Goal: Information Seeking & Learning: Learn about a topic

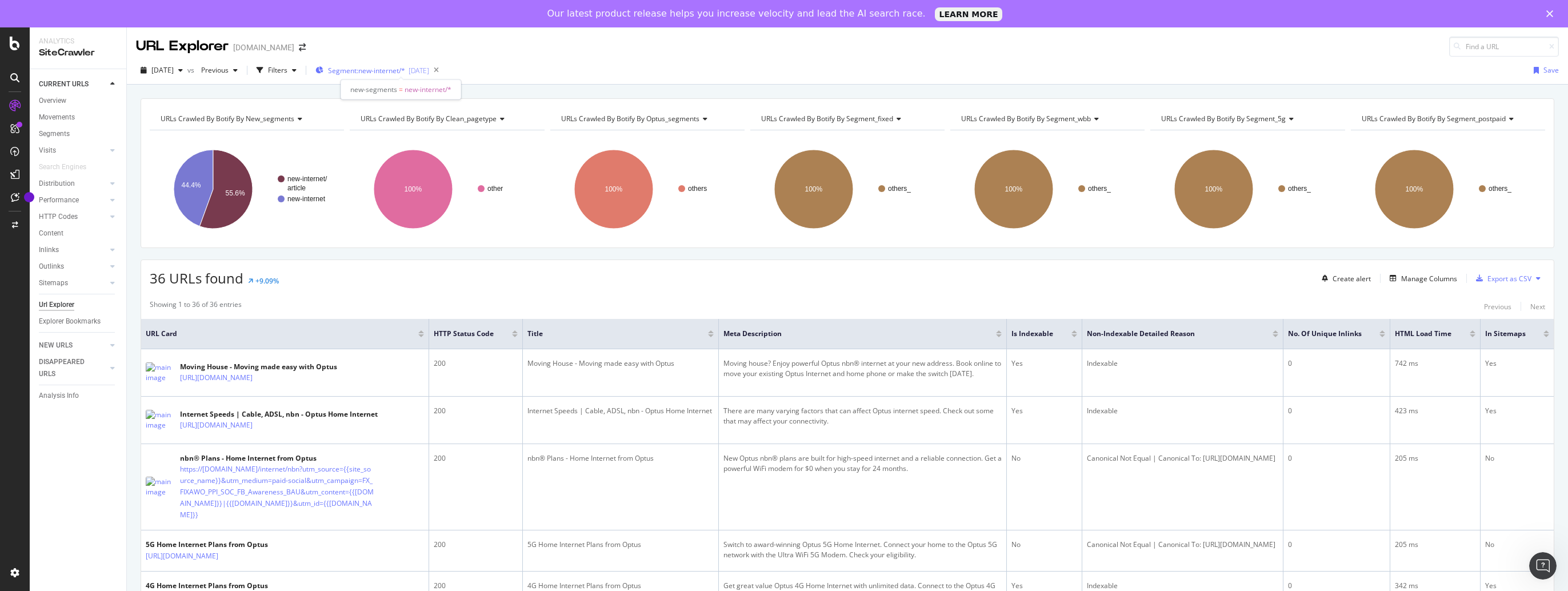
click at [405, 67] on span "Segment: new-internet/*" at bounding box center [366, 70] width 77 height 10
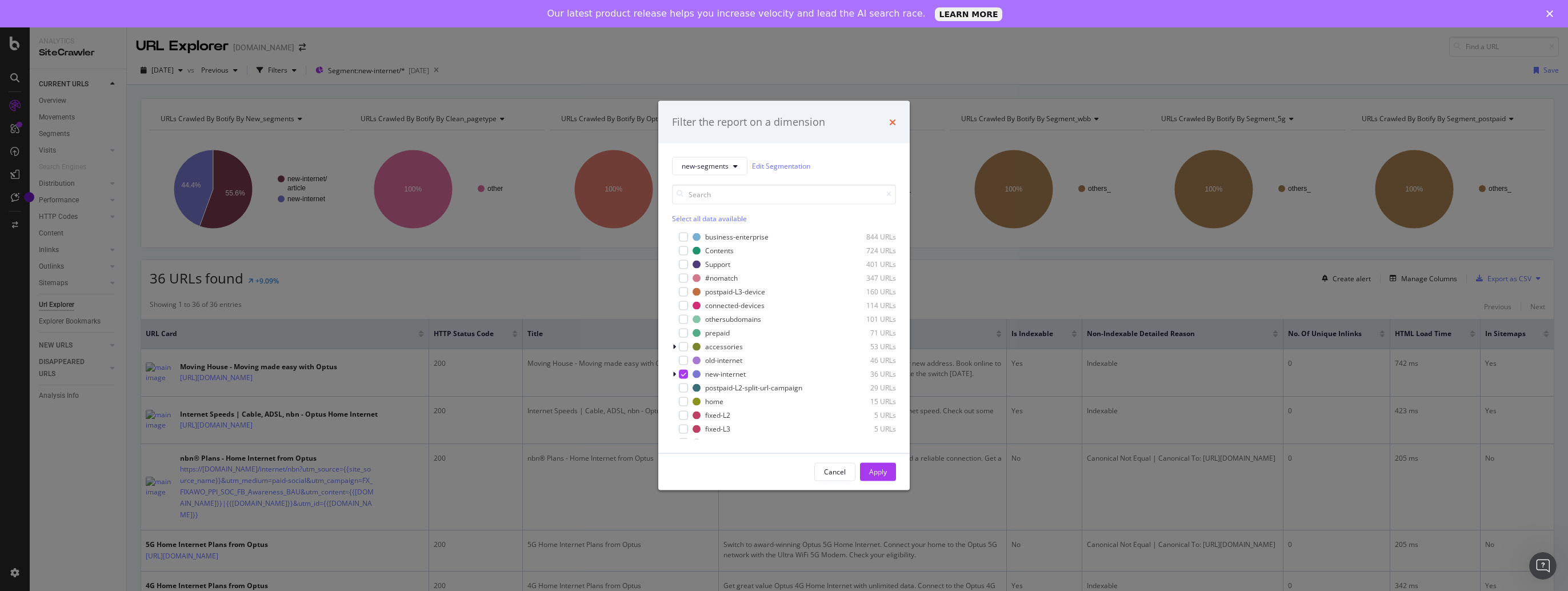
click at [893, 120] on icon "times" at bounding box center [893, 121] width 7 height 9
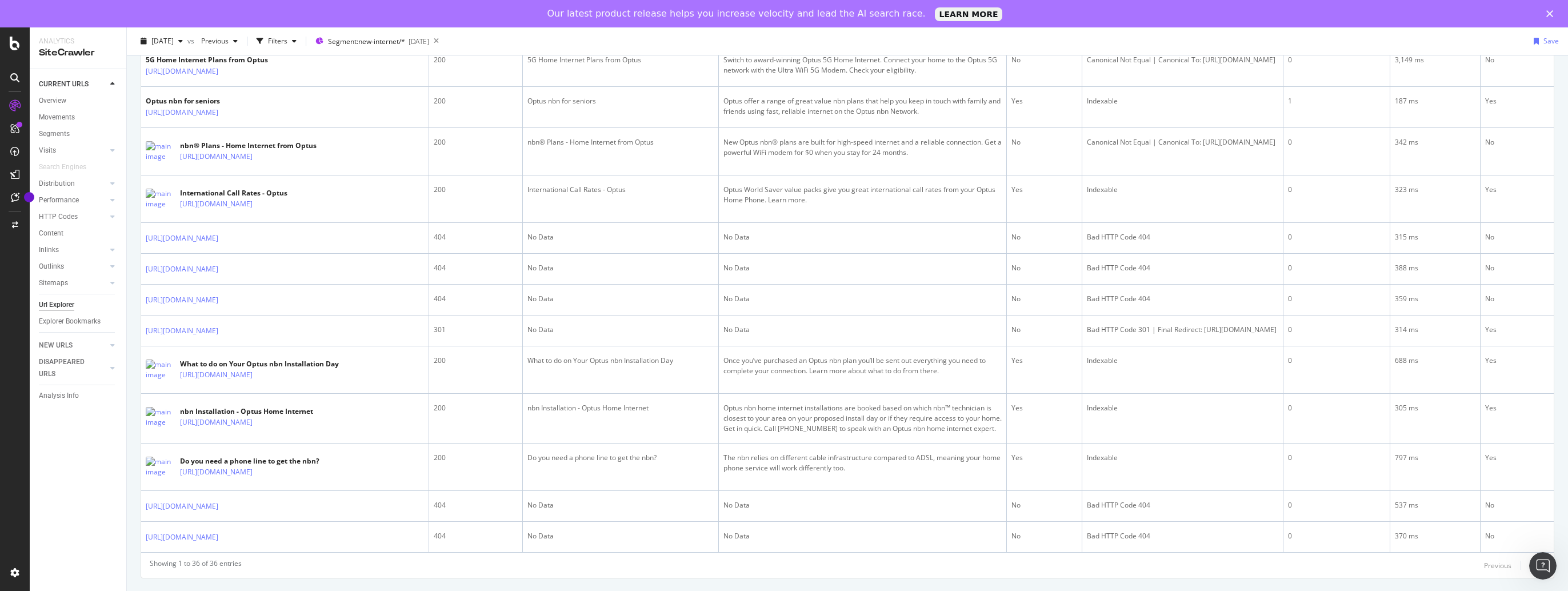
scroll to position [1513, 0]
click at [1537, 552] on div at bounding box center [1542, 565] width 27 height 27
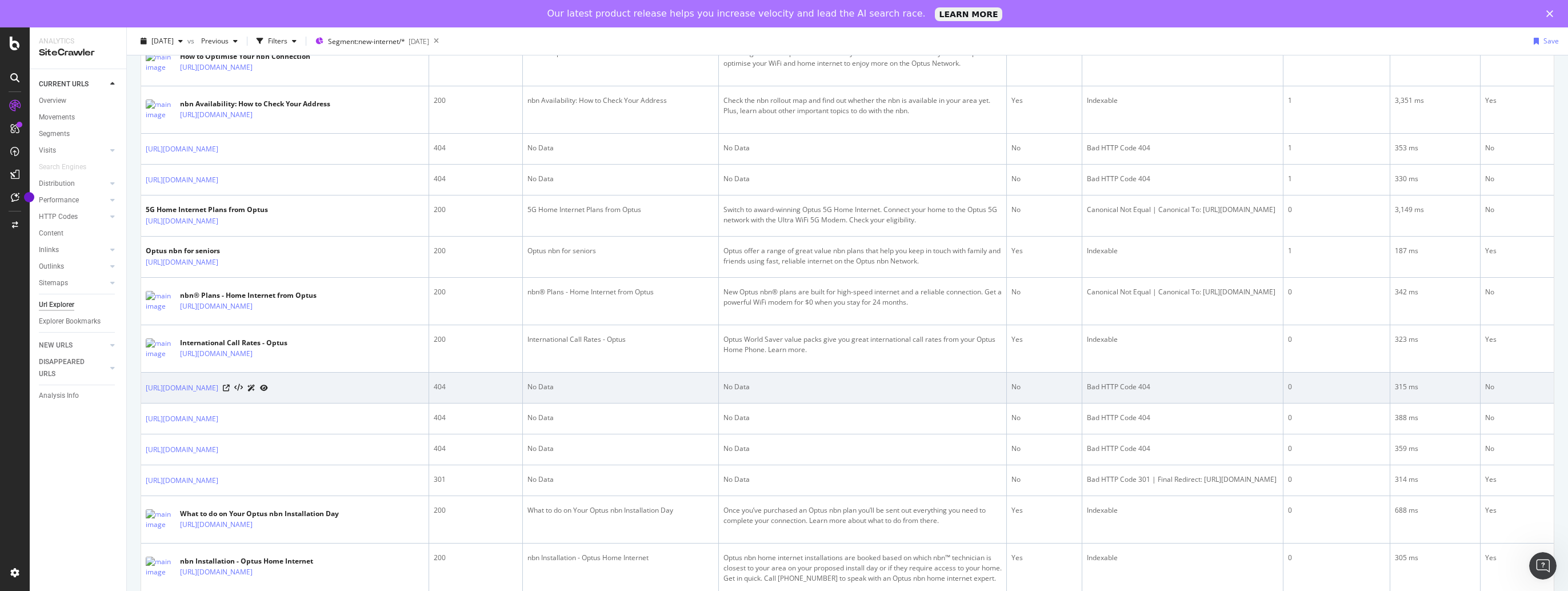
scroll to position [1314, 0]
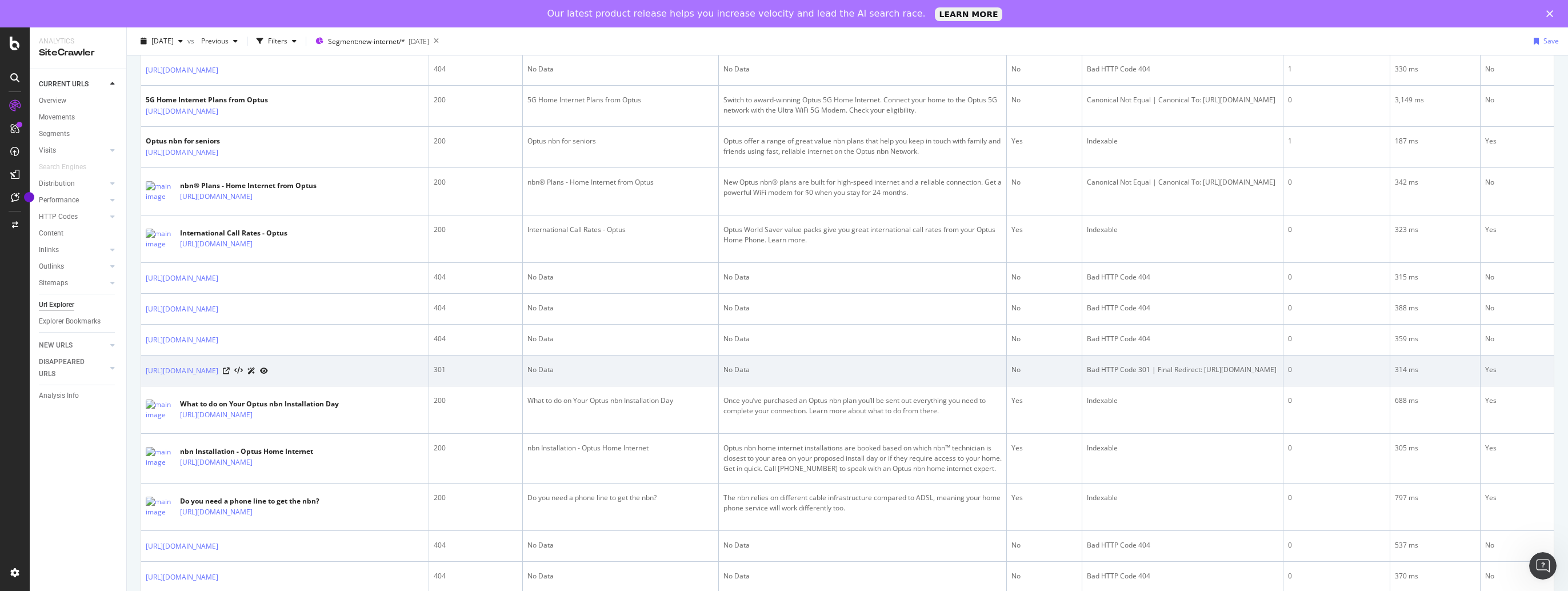
drag, startPoint x: 1000, startPoint y: 479, endPoint x: 1269, endPoint y: 474, distance: 269.0
click at [1269, 375] on div "Bad HTTP Code 301 | Final Redirect: [URL][DOMAIN_NAME]" at bounding box center [1182, 370] width 191 height 10
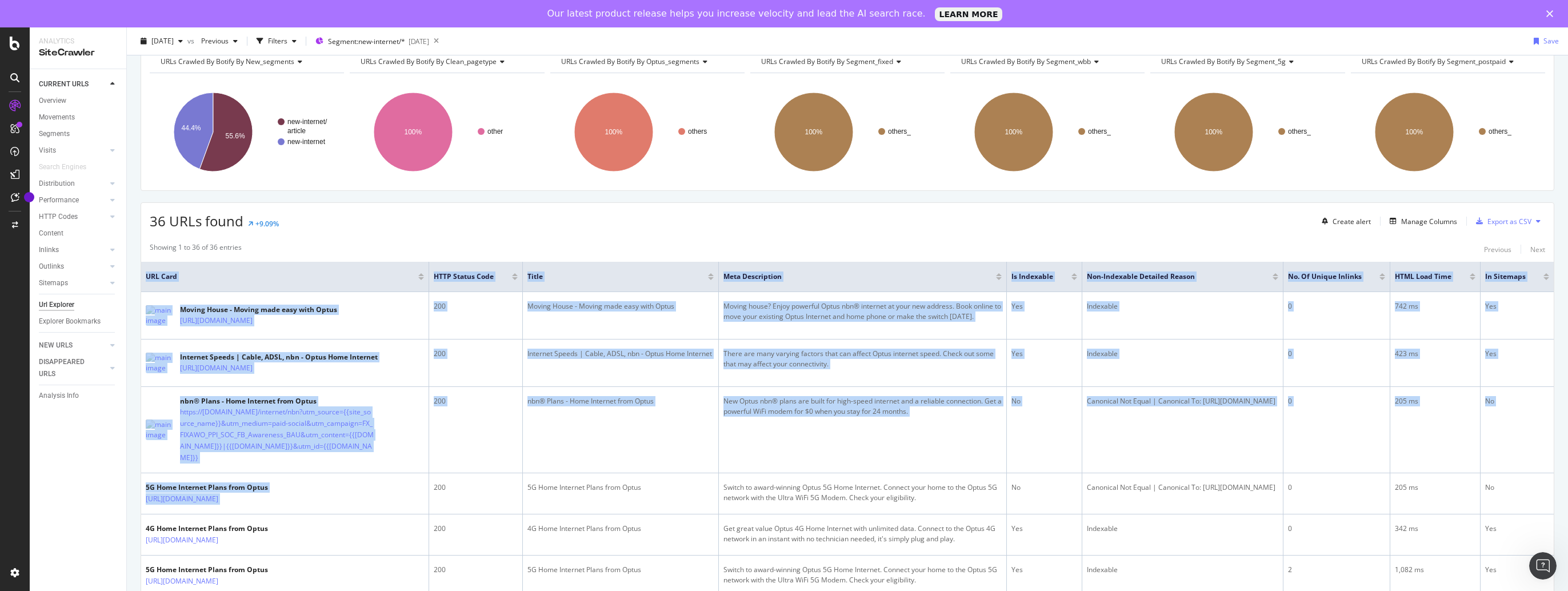
scroll to position [0, 0]
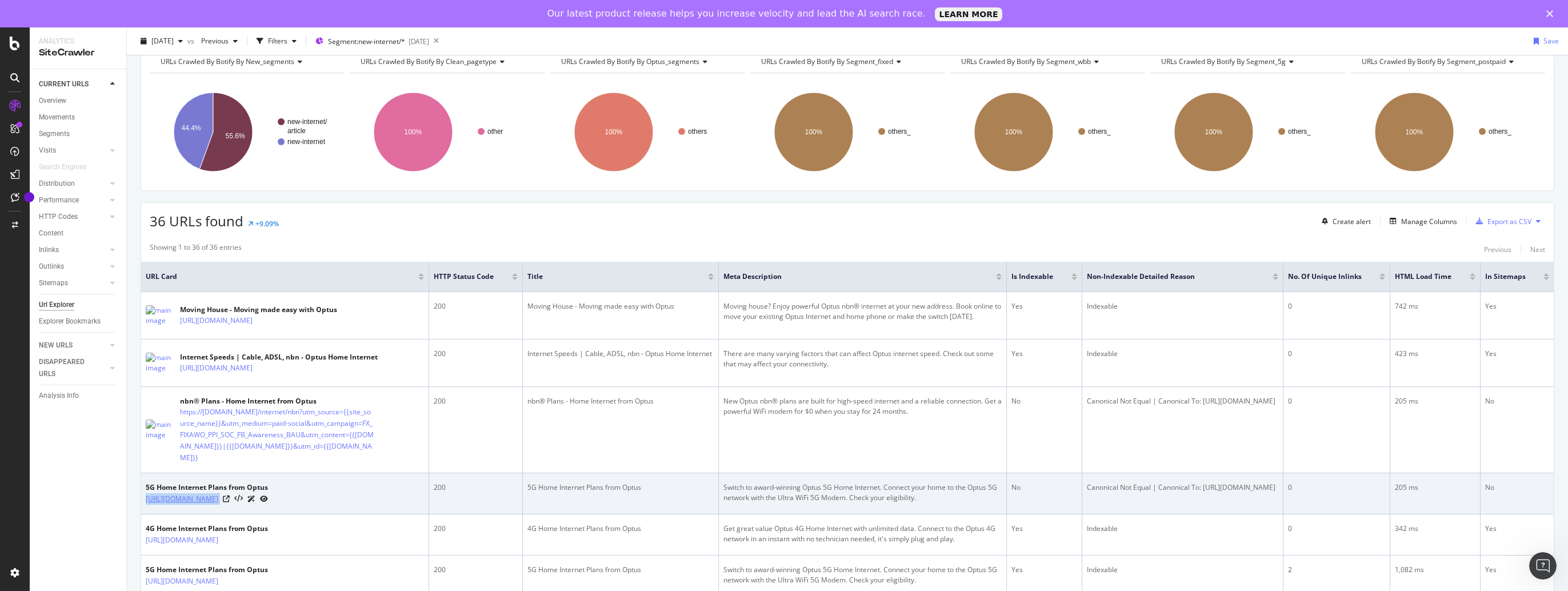
drag, startPoint x: 301, startPoint y: 503, endPoint x: 146, endPoint y: 487, distance: 155.8
click at [146, 493] on div "https://www.optus.com.au/internet/5g-home-internet?gclid=EAIaIQobChMIhtv8lr7R6g…" at bounding box center [207, 498] width 123 height 12
drag, startPoint x: 146, startPoint y: 487, endPoint x: 215, endPoint y: 488, distance: 69.0
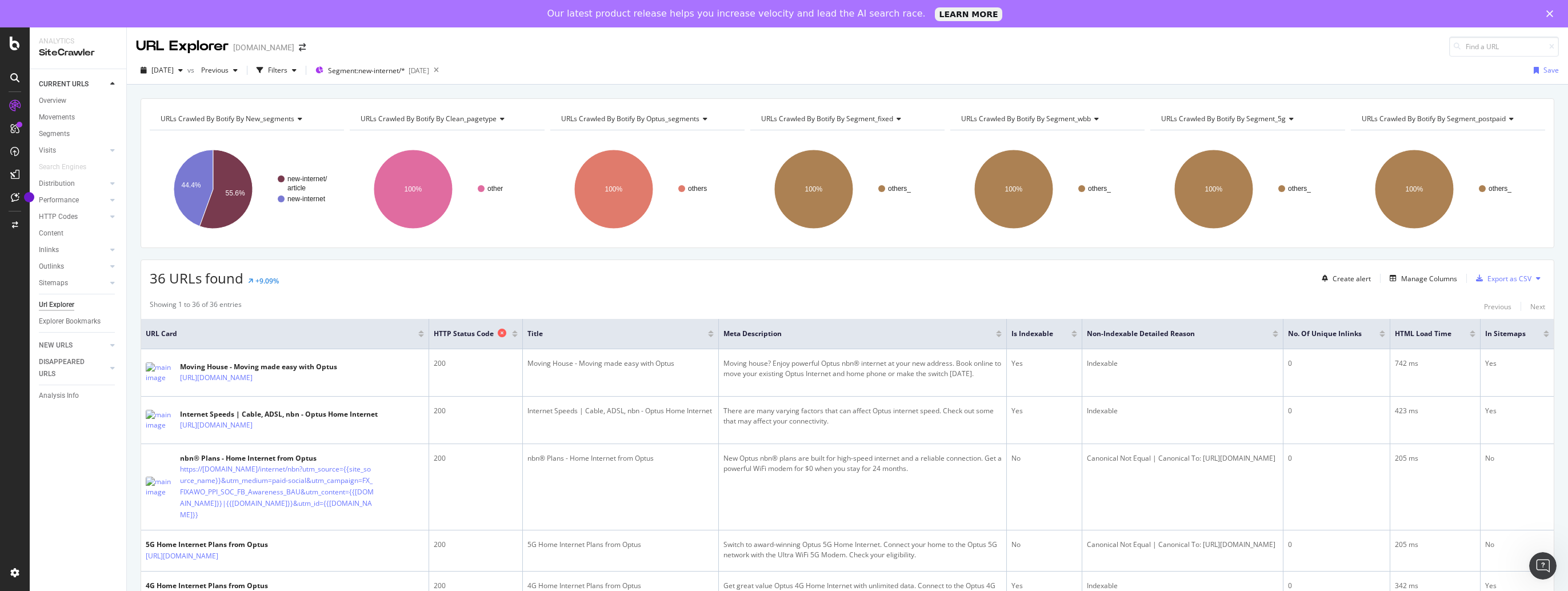
click at [476, 330] on span "HTTP Status Code" at bounding box center [464, 333] width 61 height 10
click at [512, 331] on div at bounding box center [515, 331] width 6 height 3
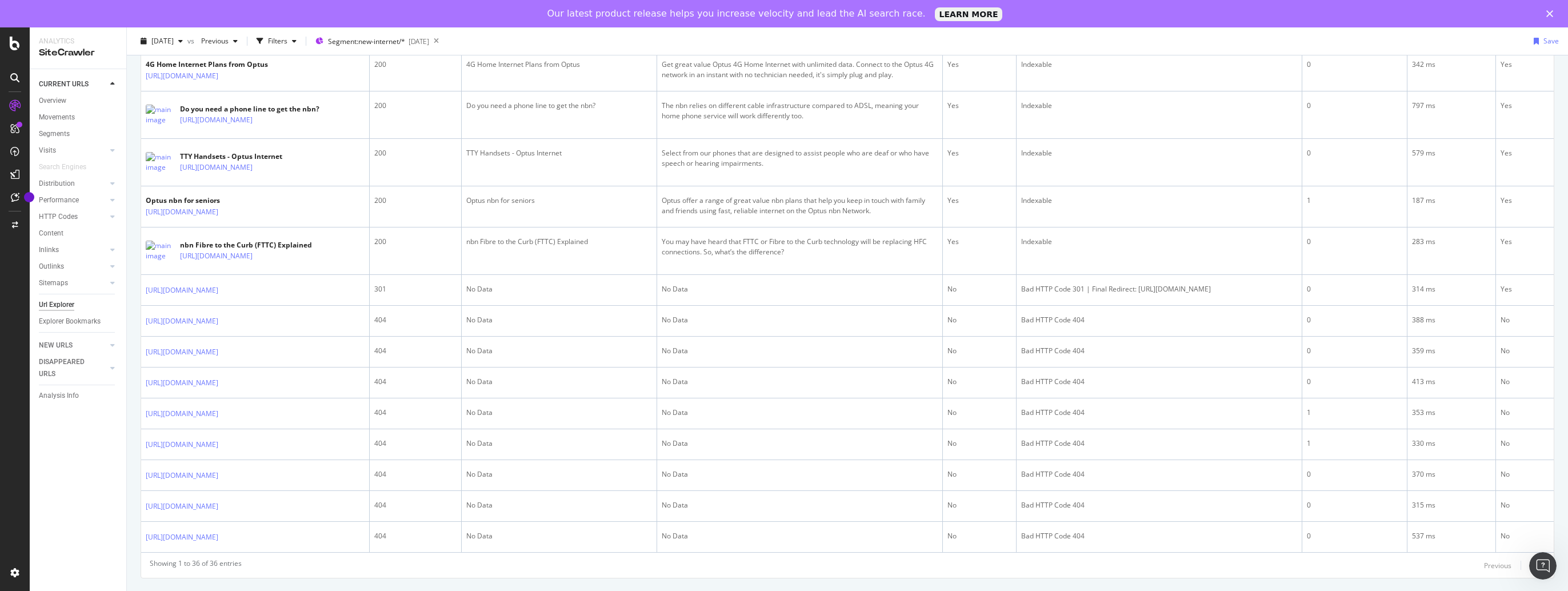
scroll to position [1543, 0]
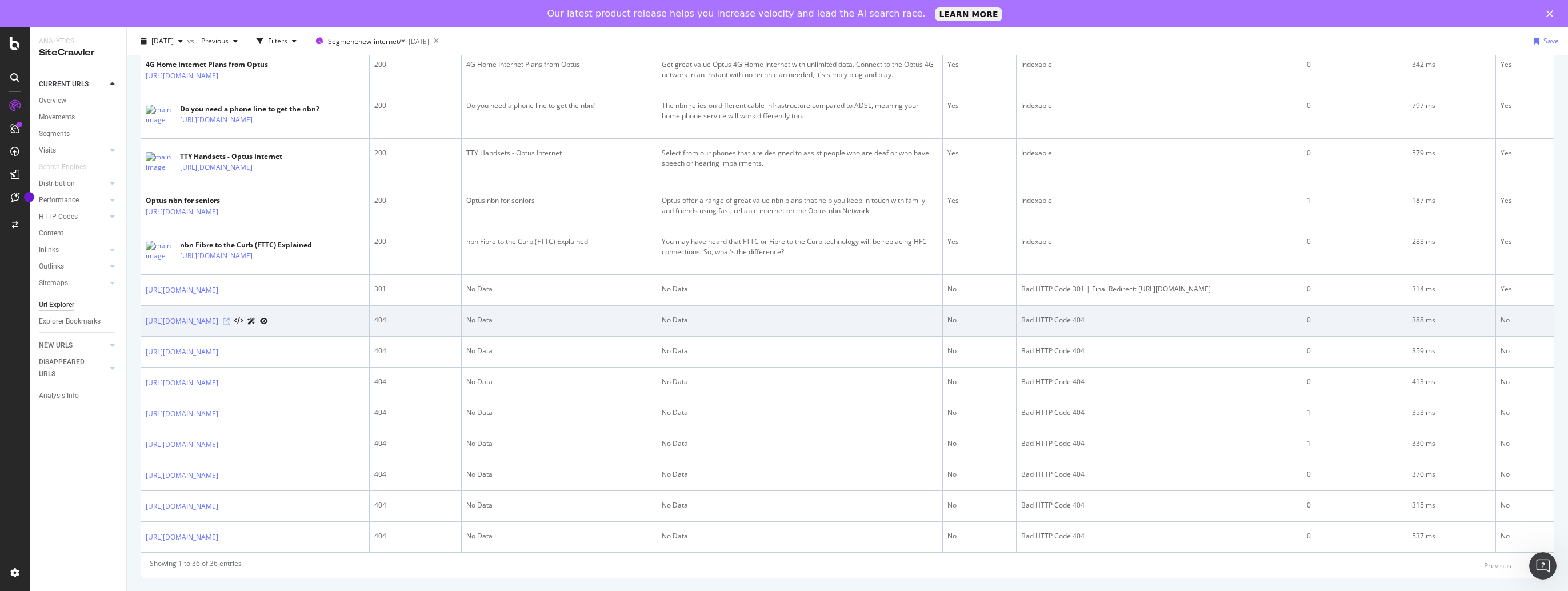
click at [230, 324] on icon at bounding box center [226, 321] width 7 height 7
drag, startPoint x: 142, startPoint y: 375, endPoint x: 180, endPoint y: 408, distance: 50.3
click at [180, 336] on td "https://www.optus.com.au/internet/articles/optus-retains-top-nbn-average-downlo…" at bounding box center [256, 321] width 228 height 31
copy link "https://www.optus.com.au/internet/articles/optus-retains-top-nbn-average-downlo…"
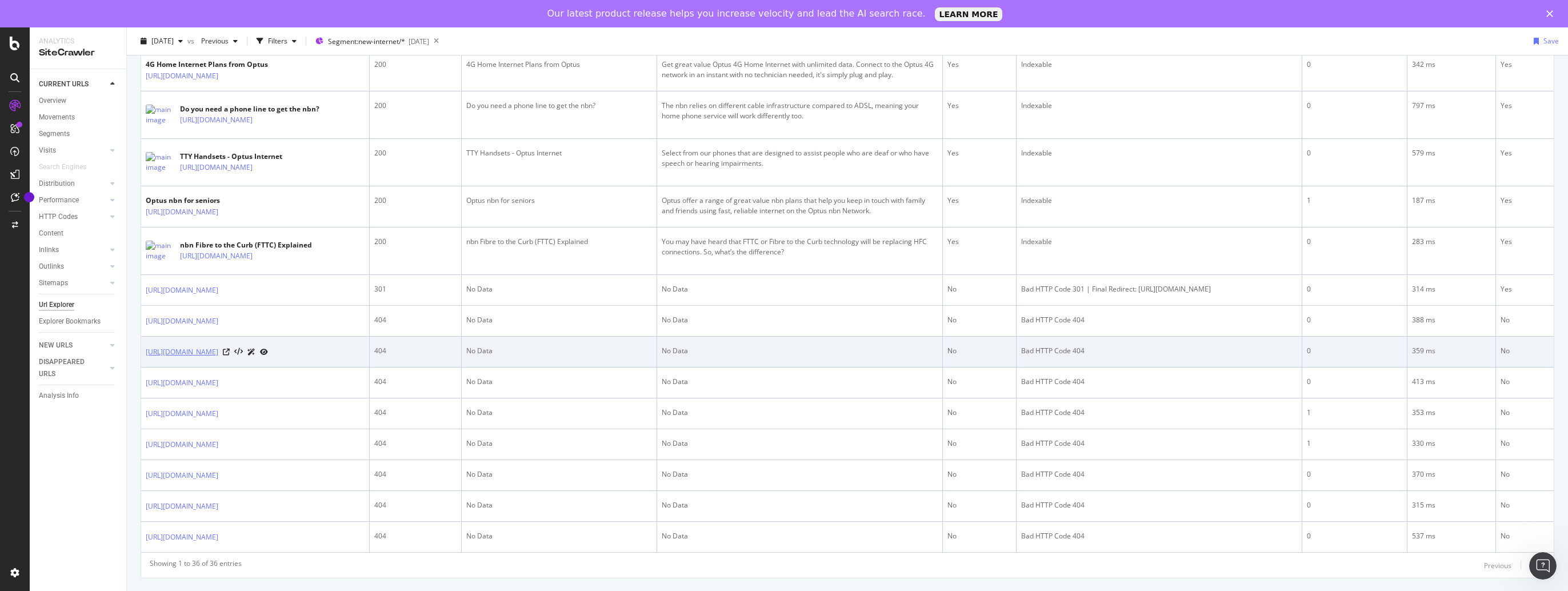
drag, startPoint x: 262, startPoint y: 449, endPoint x: 146, endPoint y: 425, distance: 118.5
click at [146, 368] on td "https://www.optus.com.au/internet/articles/10-million-premises-can-now-connect-…" at bounding box center [256, 352] width 228 height 31
copy link "https://www.optus.com.au/internet/articles/10-million-premises-can-now-connect-…"
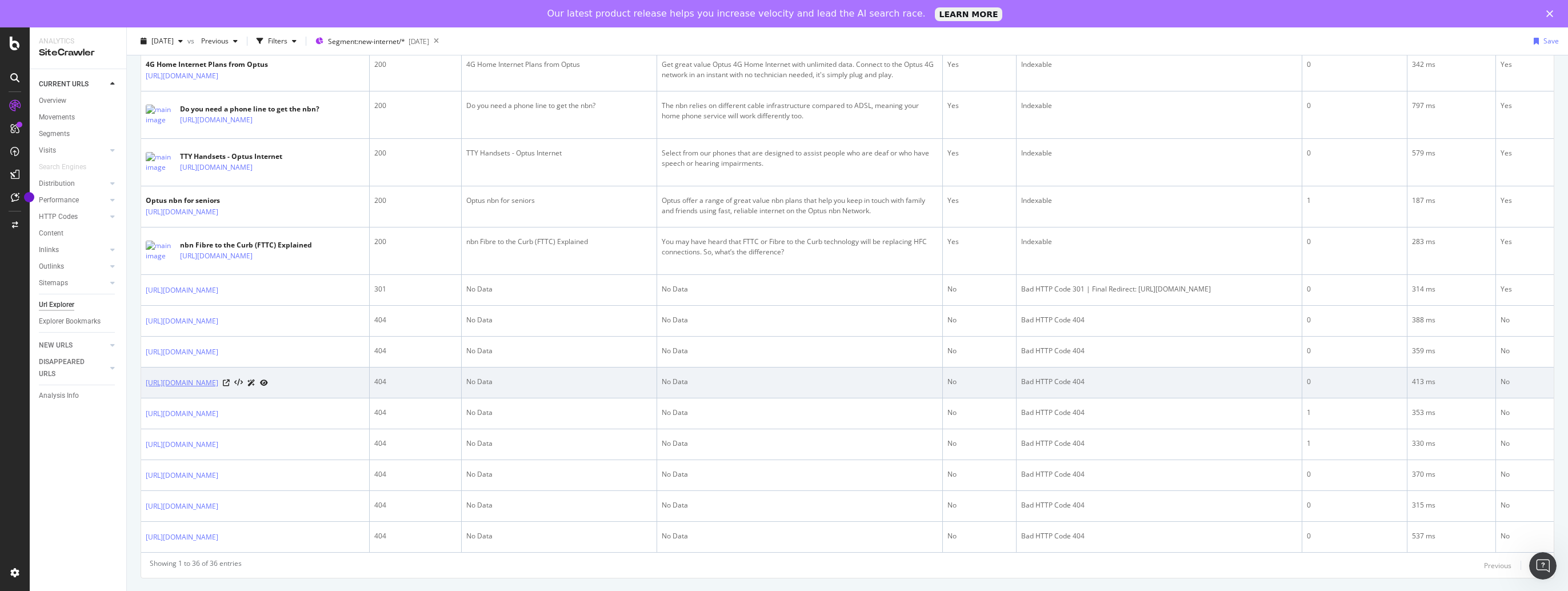
drag, startPoint x: 146, startPoint y: 465, endPoint x: 266, endPoint y: 486, distance: 121.8
click at [266, 398] on td "https://www.optus.com.au/internet/articles/optus-nbn-fibre-to-the-basement-expl…" at bounding box center [256, 383] width 228 height 31
copy link "https://www.optus.com.au/internet/articles/optus-nbn-fibre-to-the-basement-expl…"
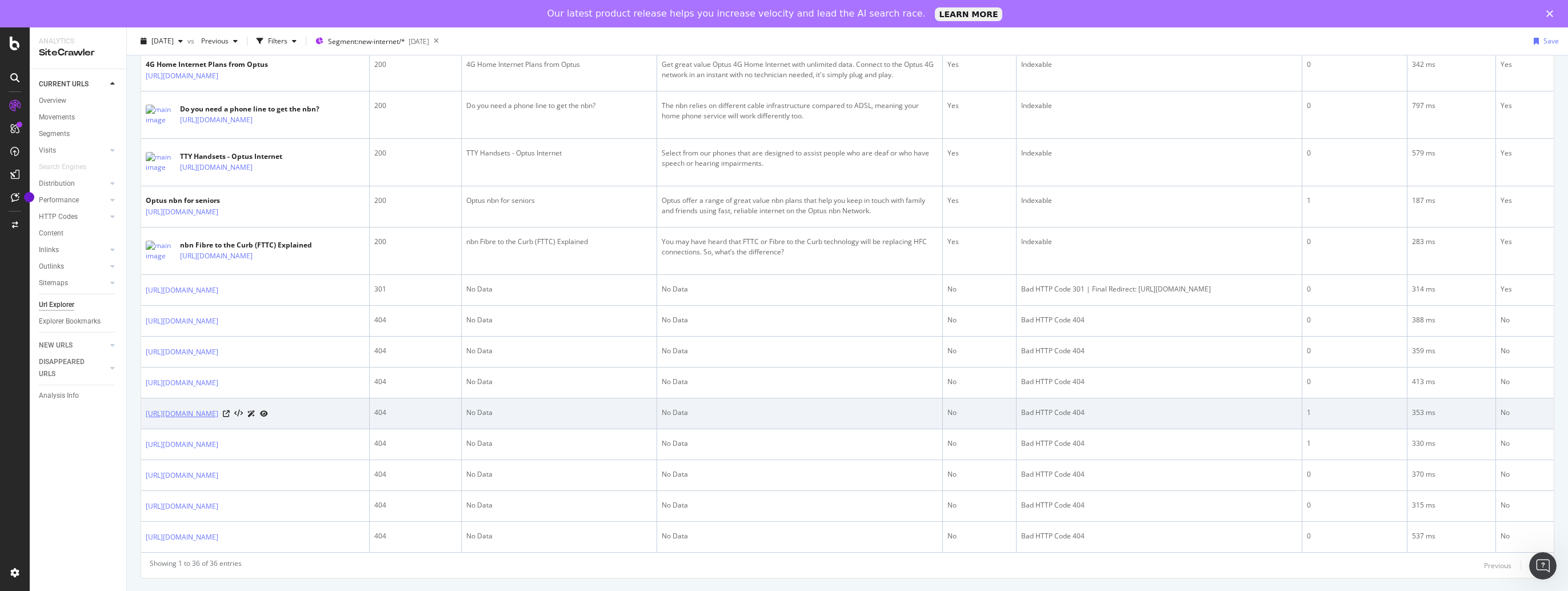
scroll to position [1657, 0]
drag, startPoint x: 143, startPoint y: 397, endPoint x: 235, endPoint y: 416, distance: 93.9
click at [235, 416] on td "https://www.optus.com.au/internet/articles/what-do-i-need-to-get-the-nbn" at bounding box center [256, 413] width 228 height 31
copy link "https://www.optus.com.au/internet/articles/what-do-i-need-to-get-the-nbn"
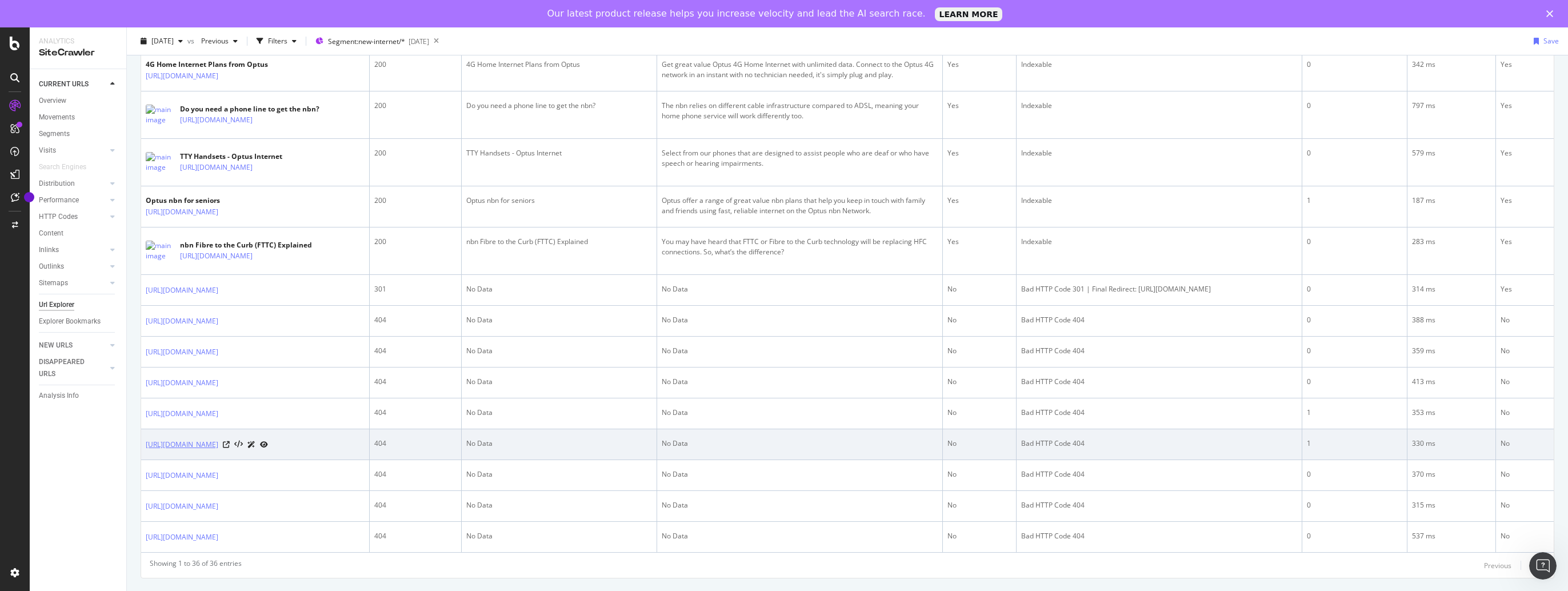
scroll to position [1705, 0]
drag, startPoint x: 137, startPoint y: 386, endPoint x: 178, endPoint y: 405, distance: 45.2
drag, startPoint x: 178, startPoint y: 405, endPoint x: 201, endPoint y: 415, distance: 25.1
click at [201, 429] on td "https://www.optus.com.au/internet/articles/are-you-nbn-ready" at bounding box center [256, 444] width 228 height 31
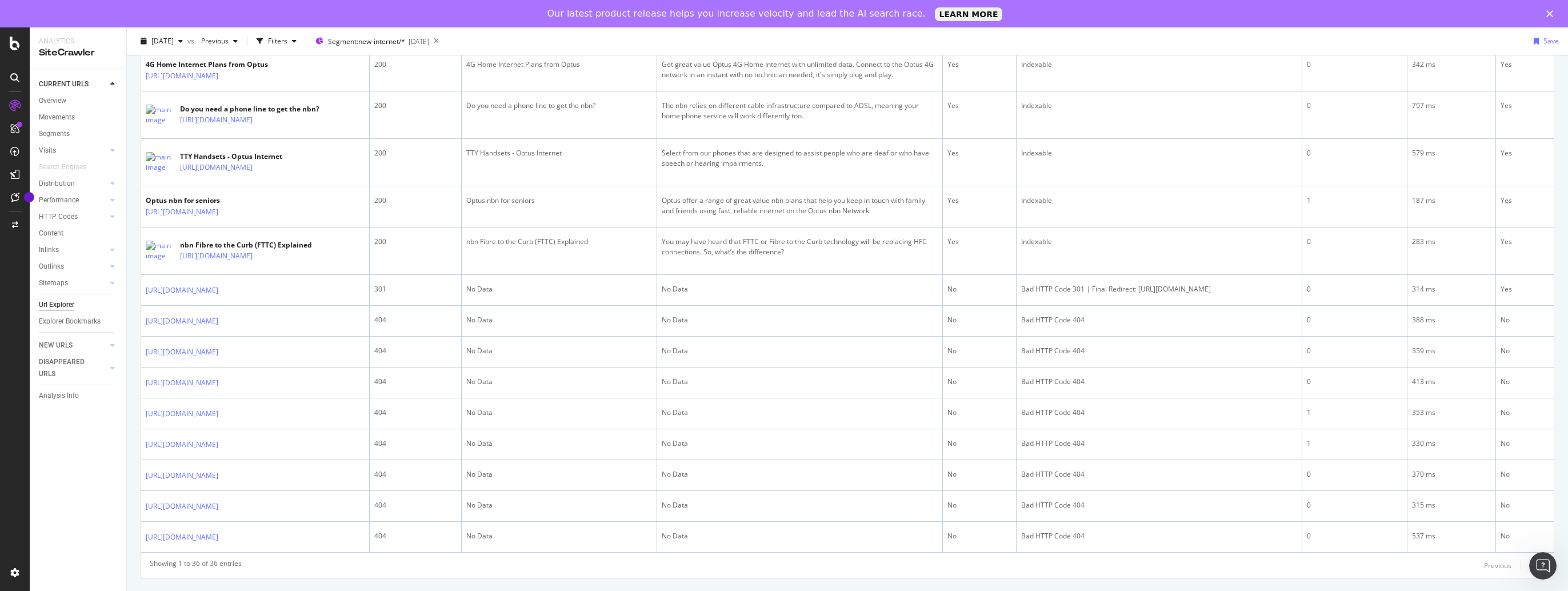
click at [116, 424] on div "CURRENT URLS Overview Movements Segments Visits Analysis Orphan URLs Search Eng…" at bounding box center [78, 343] width 97 height 549
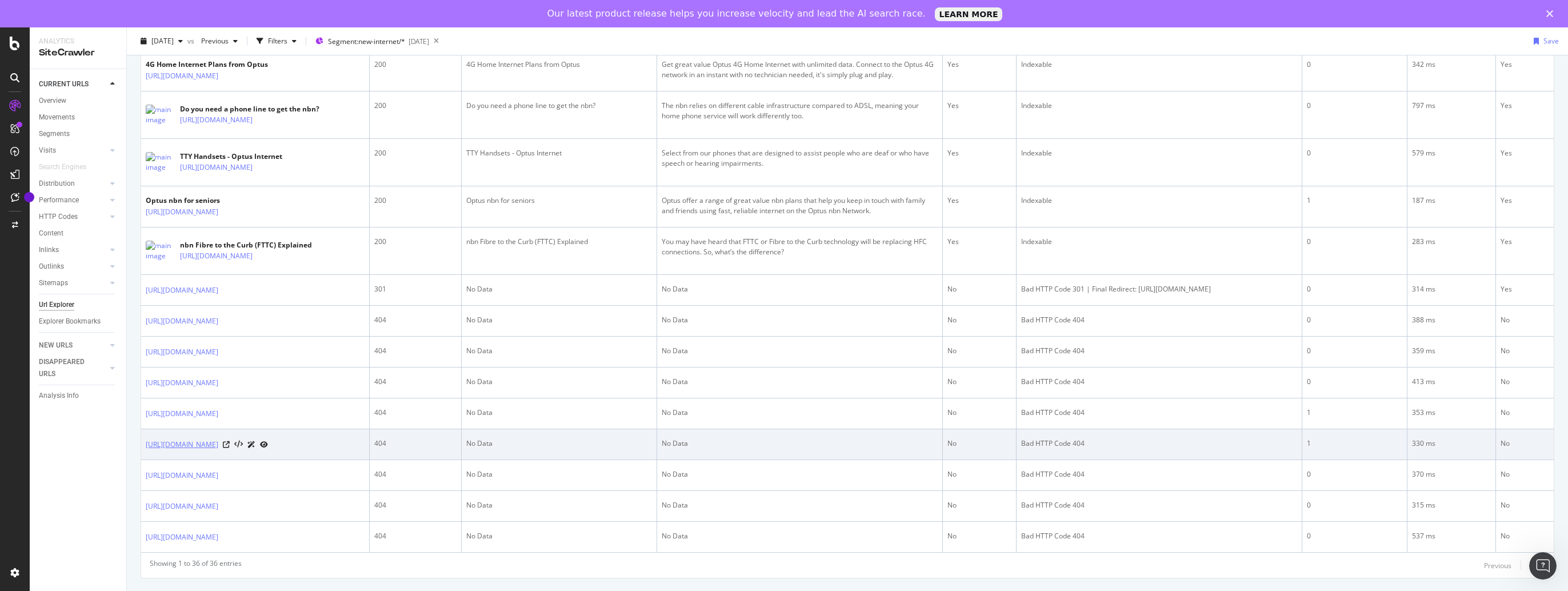
drag, startPoint x: 143, startPoint y: 383, endPoint x: 185, endPoint y: 409, distance: 49.4
click at [185, 429] on td "https://www.optus.com.au/internet/articles/are-you-nbn-ready" at bounding box center [256, 444] width 228 height 31
copy link "https://www.optus.com.au/internet/articles/are-you-nbn-ready"
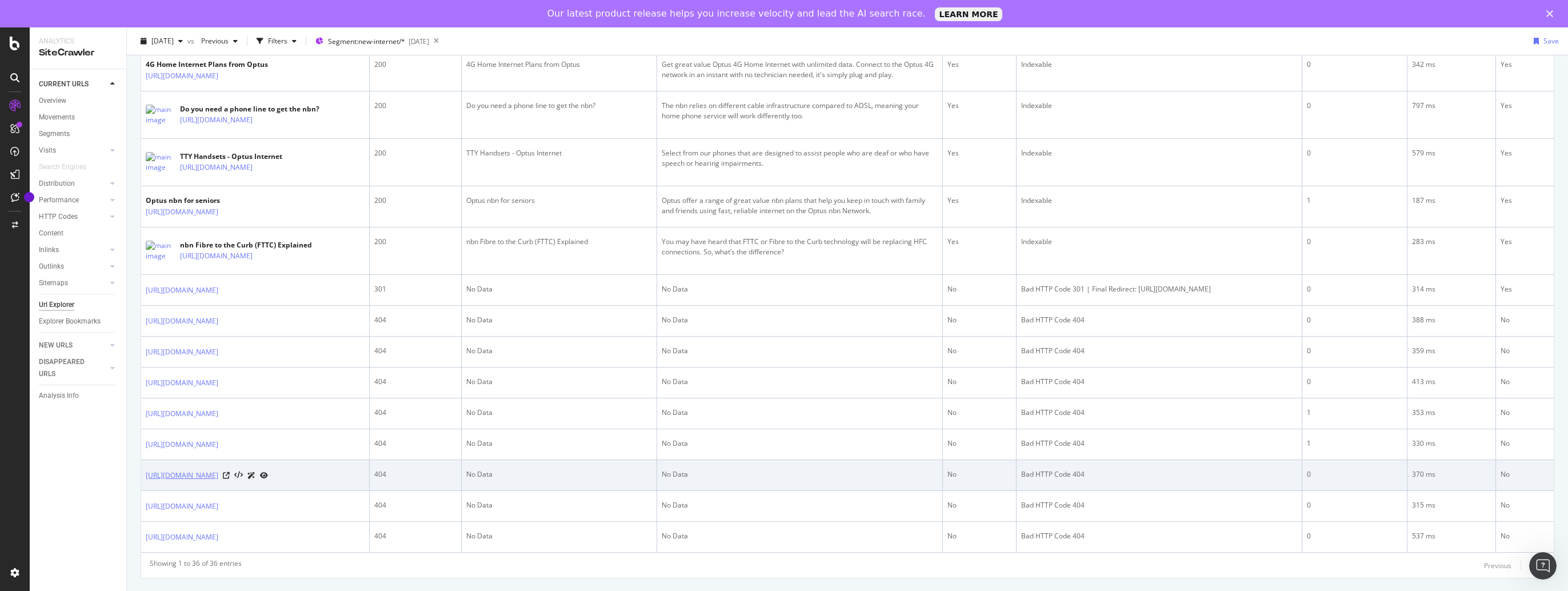
drag, startPoint x: 142, startPoint y: 432, endPoint x: 265, endPoint y: 451, distance: 124.5
click at [265, 460] on td "https://www.optus.com.au/internet/articles/everything-you-need-to-know-about-nbn" at bounding box center [256, 475] width 228 height 31
copy link "https://www.optus.com.au/internet/articles/everything-you-need-to-know-about-nbn"
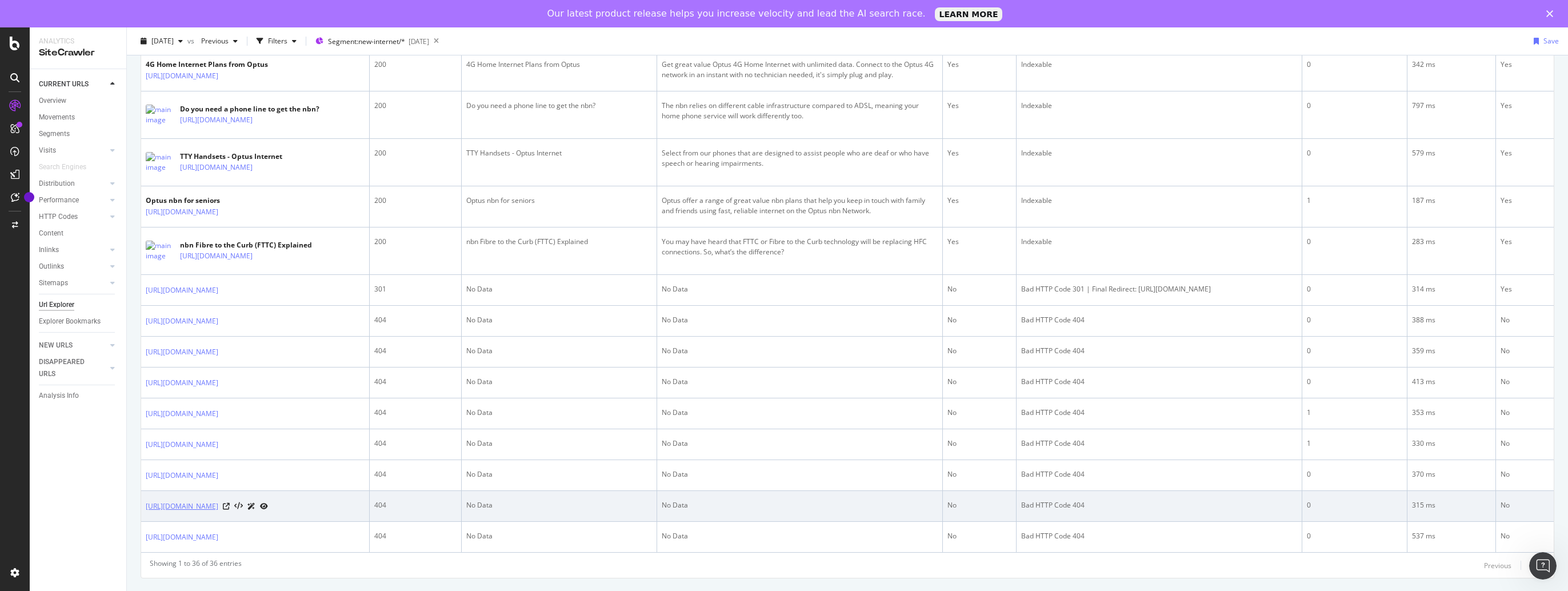
drag, startPoint x: 144, startPoint y: 474, endPoint x: 262, endPoint y: 490, distance: 119.1
click at [262, 491] on td "https://www.optus.com.au/internet/articles/nbn-demonstrates-gigabit-future-of-h…" at bounding box center [256, 506] width 228 height 31
copy link "https://www.optus.com.au/internet/articles/nbn-demonstrates-gigabit-future-of-h…"
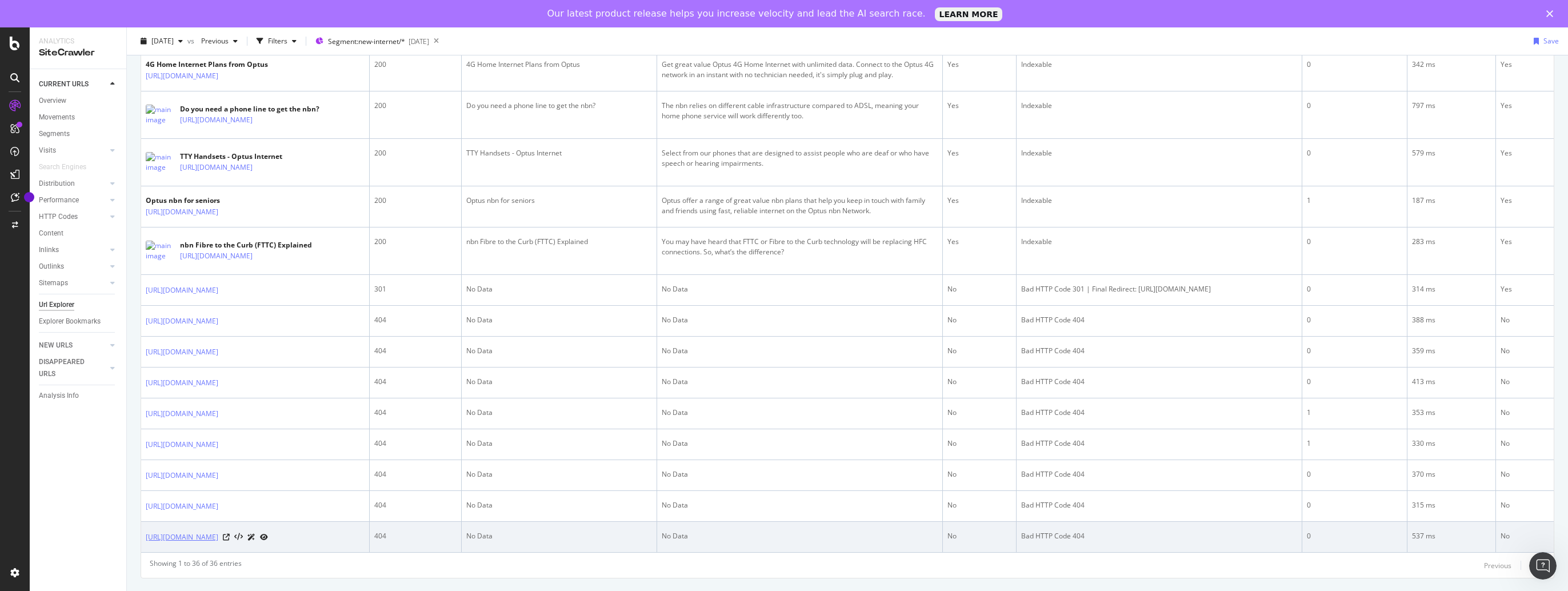
drag, startPoint x: 143, startPoint y: 517, endPoint x: 257, endPoint y: 529, distance: 114.6
click at [257, 529] on td "https://www.optus.com.au/internet/articles/what-is-the-nbn-multi-technology-mix" at bounding box center [256, 537] width 228 height 31
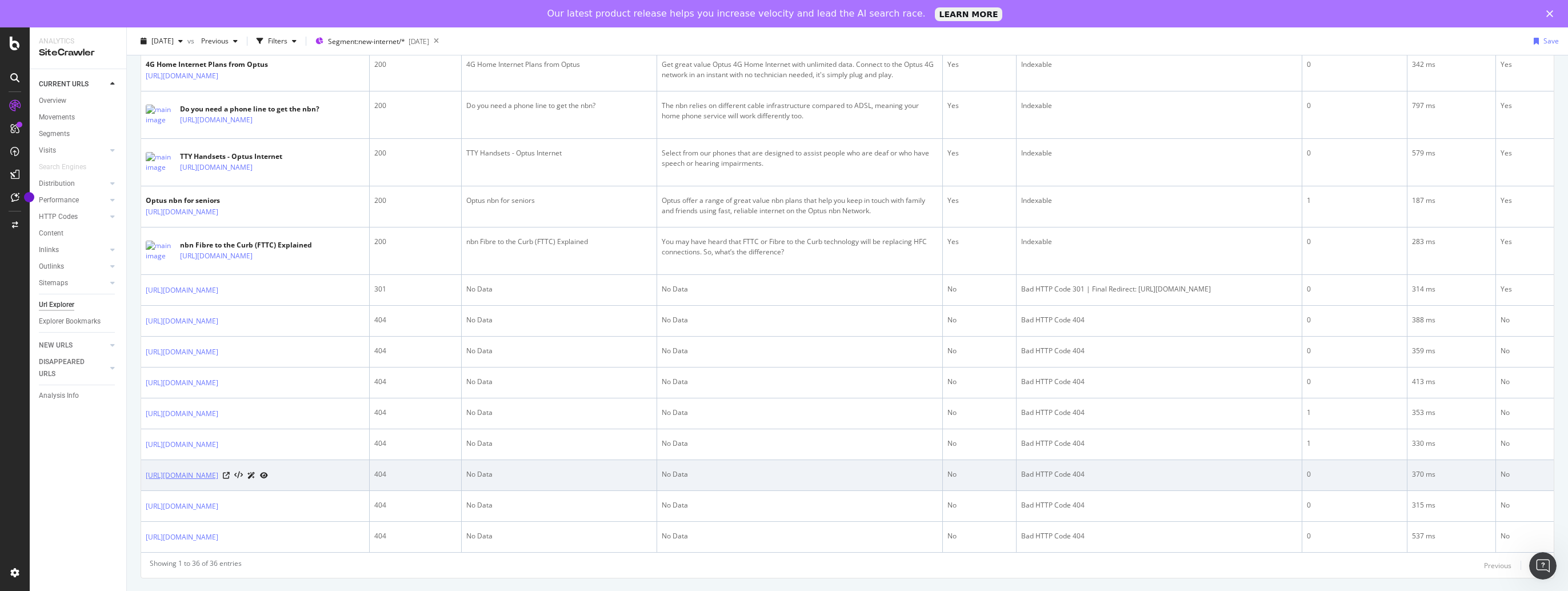
copy link "https://www.optus.com.au/internet/articles/what-is-the-nbn-multi-technology-mix"
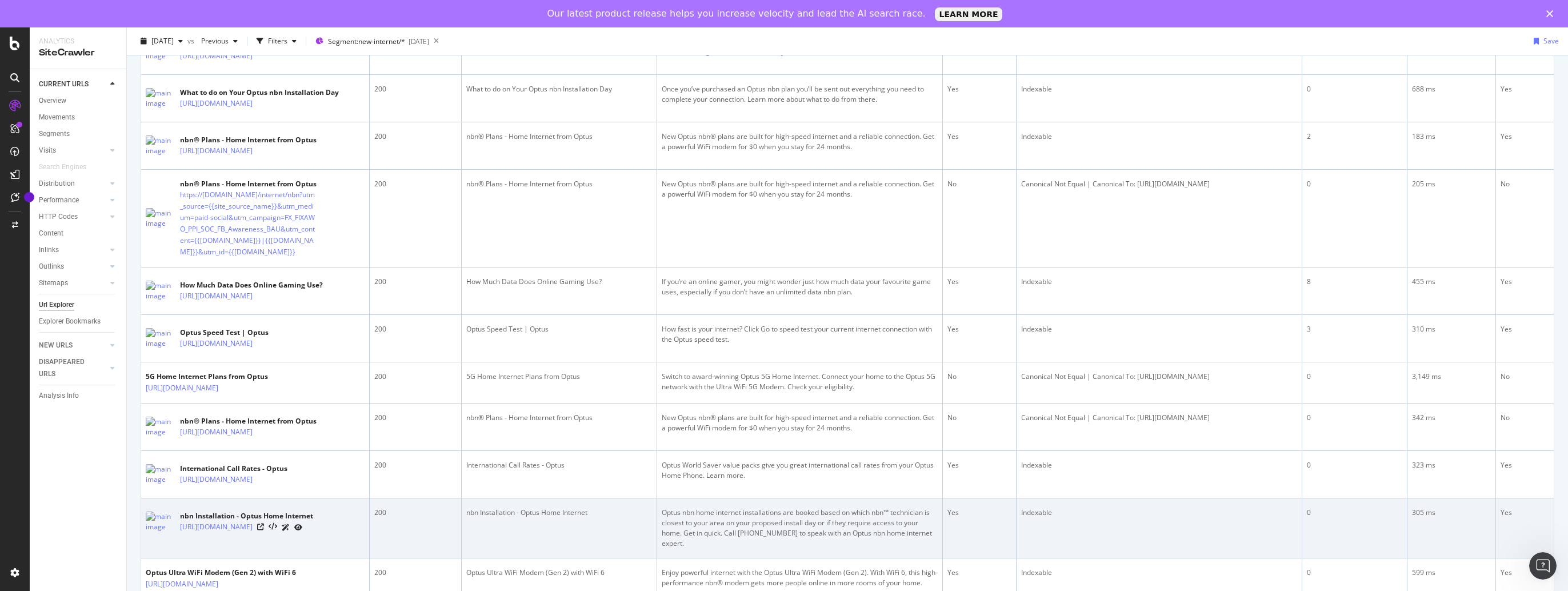
scroll to position [171, 0]
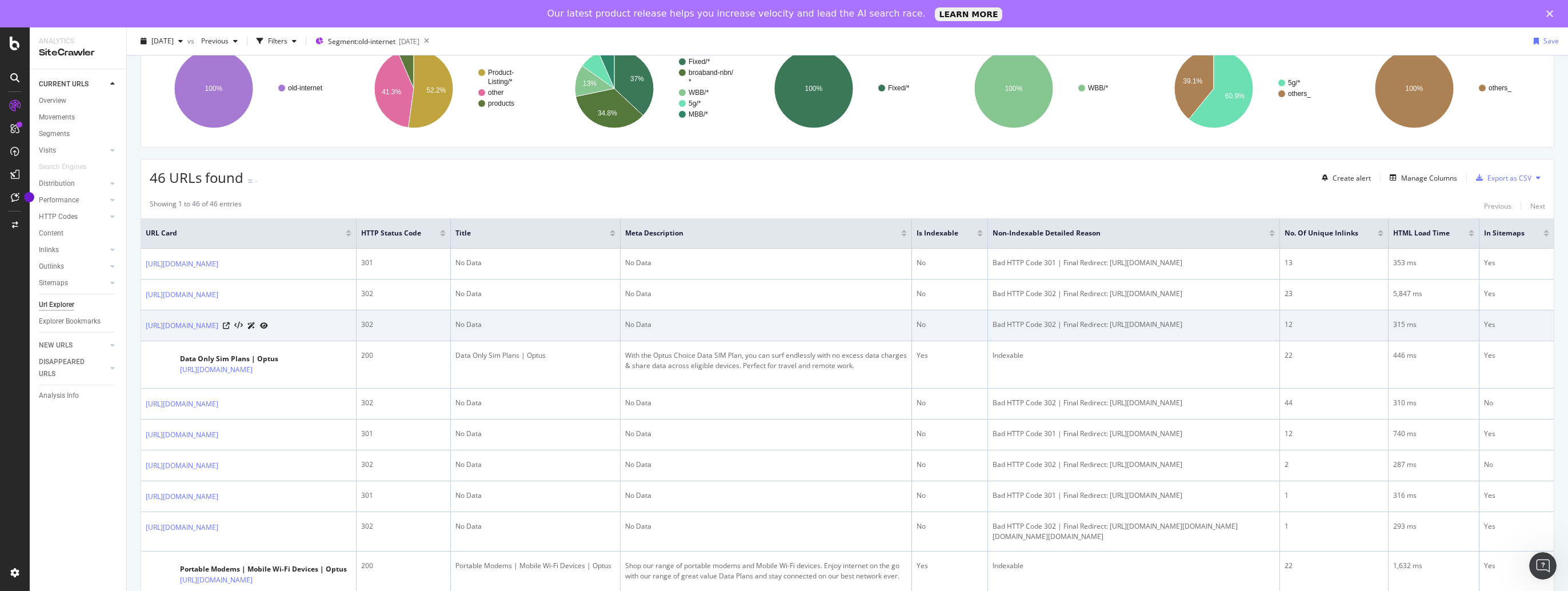
scroll to position [114, 0]
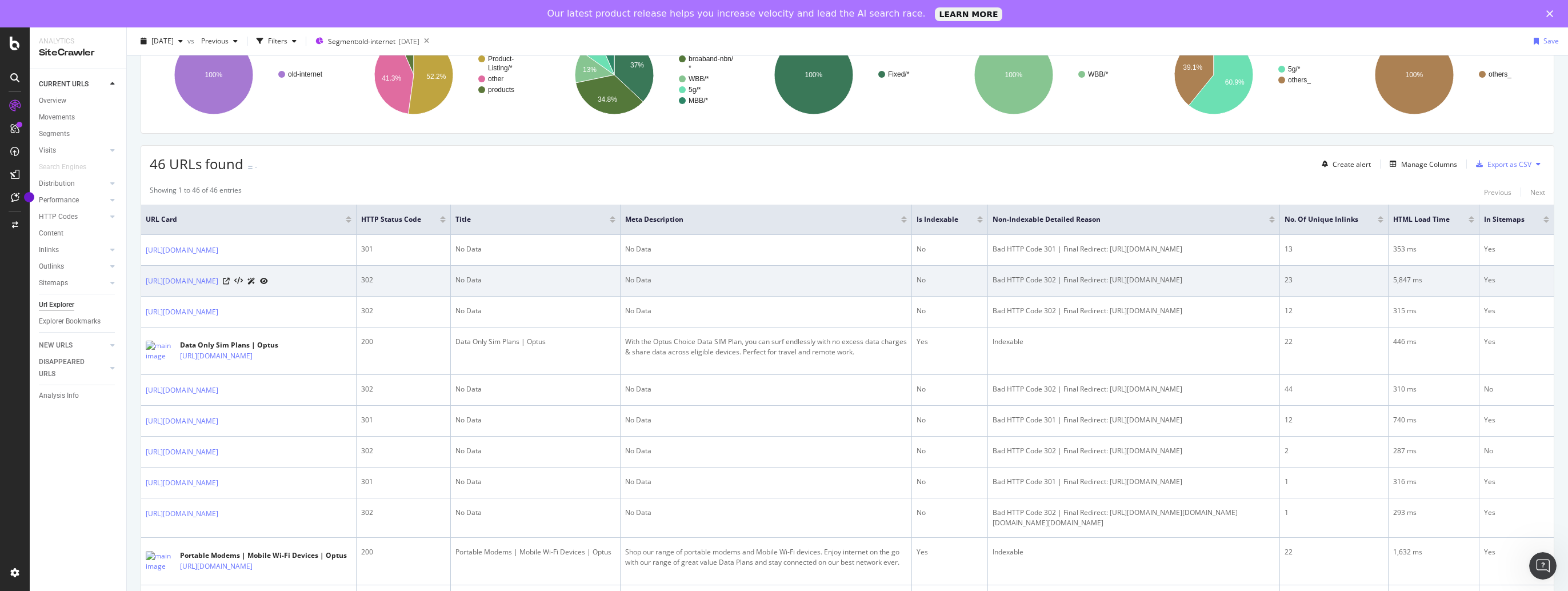
drag, startPoint x: 140, startPoint y: 289, endPoint x: 216, endPoint y: 311, distance: 79.1
click at [230, 285] on icon at bounding box center [226, 281] width 7 height 7
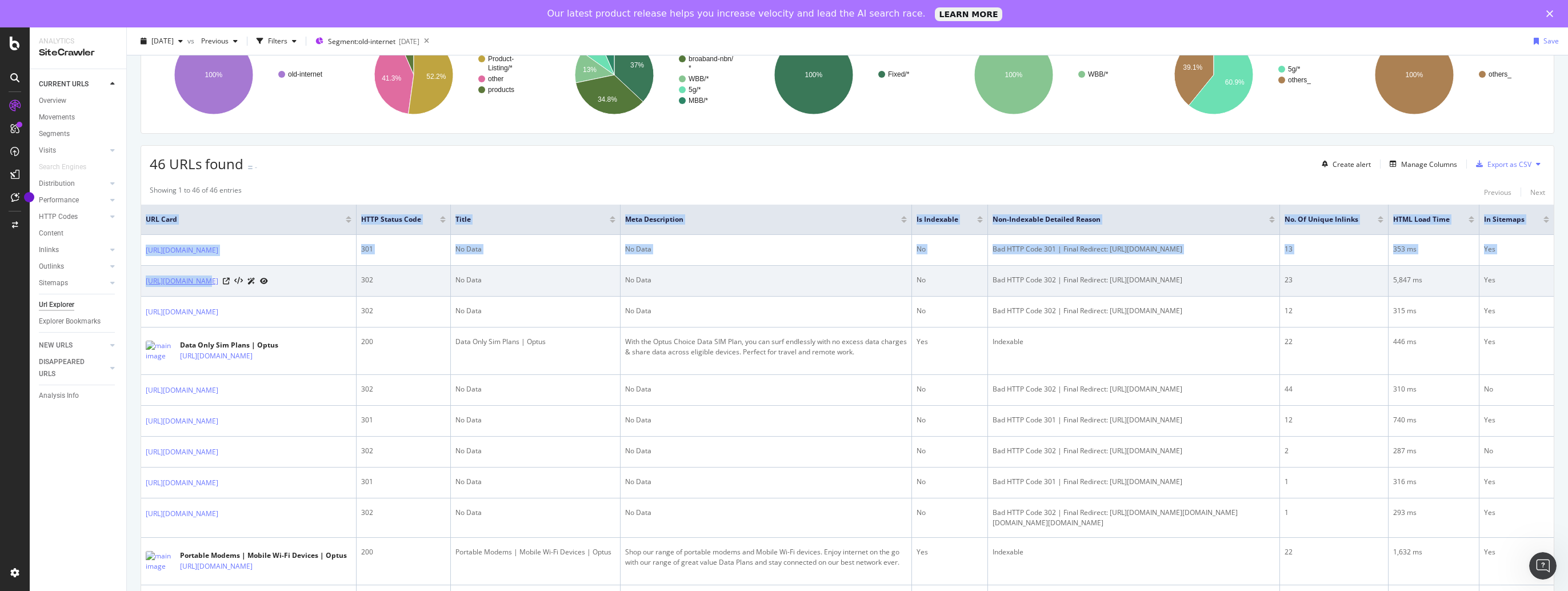
drag, startPoint x: 139, startPoint y: 285, endPoint x: 202, endPoint y: 295, distance: 63.8
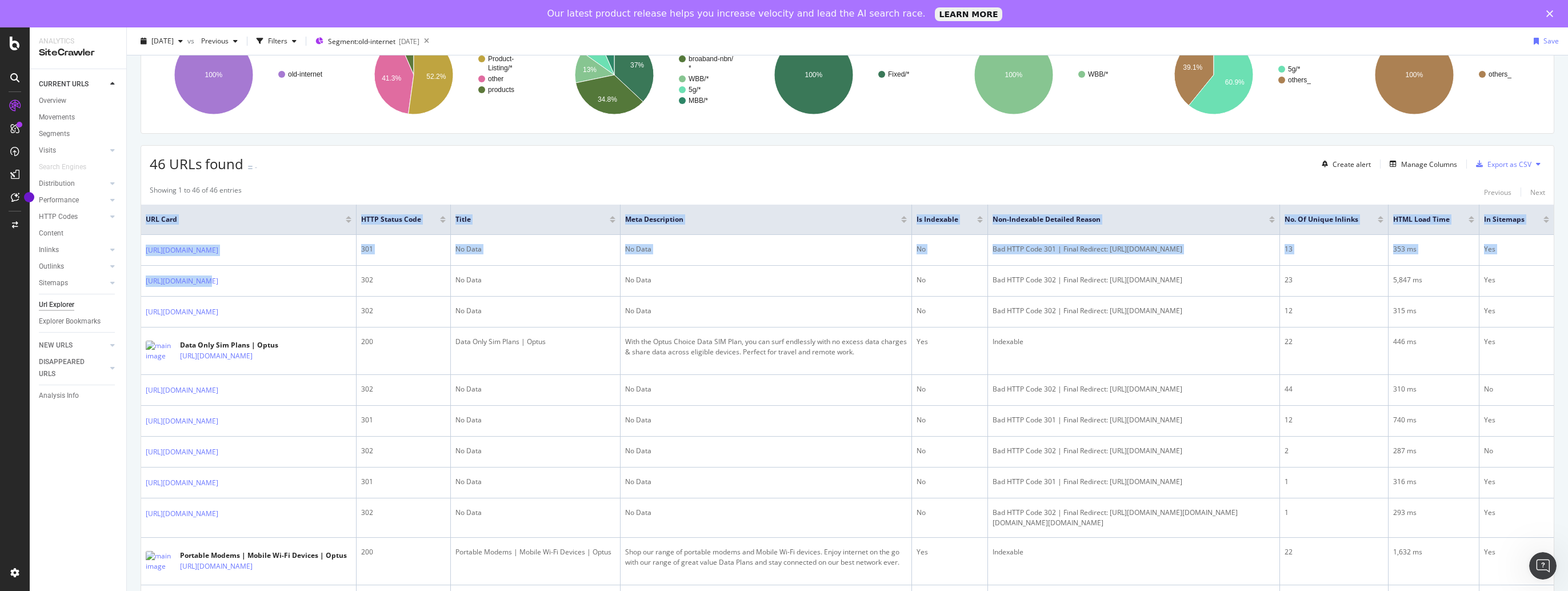
drag, startPoint x: 202, startPoint y: 295, endPoint x: 128, endPoint y: 321, distance: 78.4
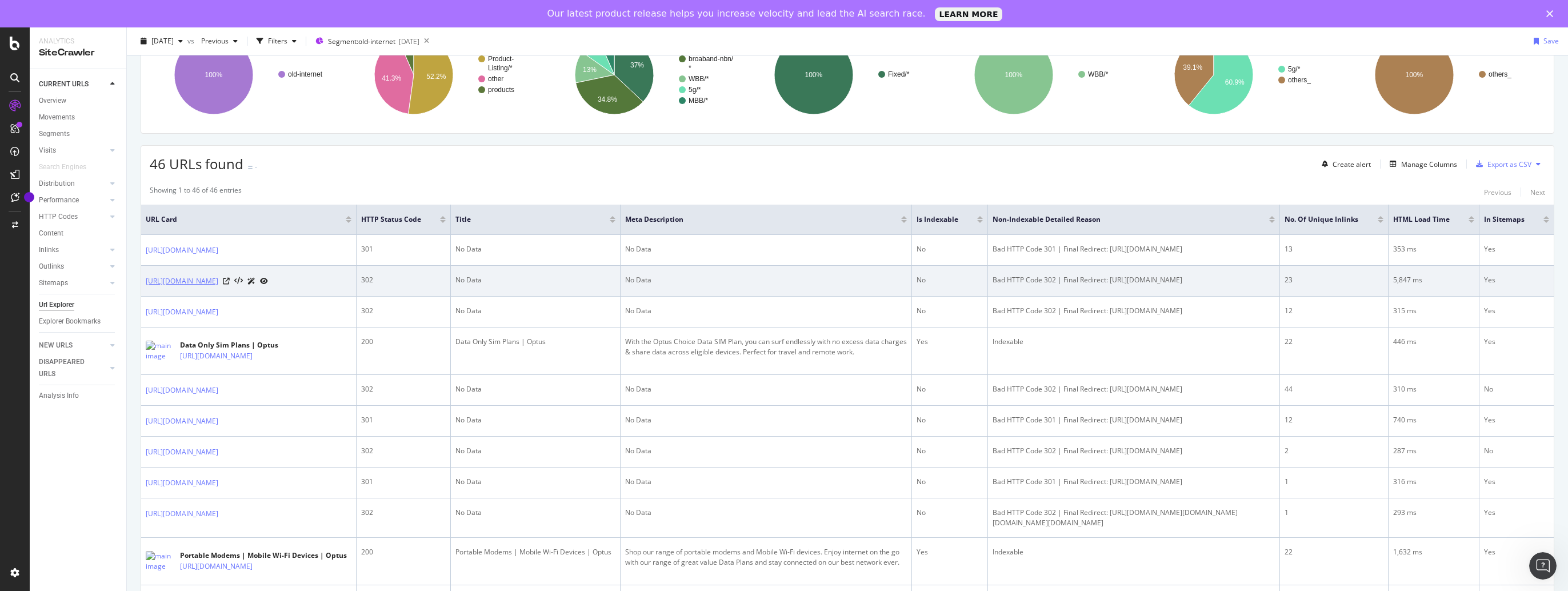
drag, startPoint x: 147, startPoint y: 282, endPoint x: 221, endPoint y: 300, distance: 76.2
click at [221, 297] on td "[URL][DOMAIN_NAME]" at bounding box center [249, 281] width 215 height 31
copy link "[URL][DOMAIN_NAME]"
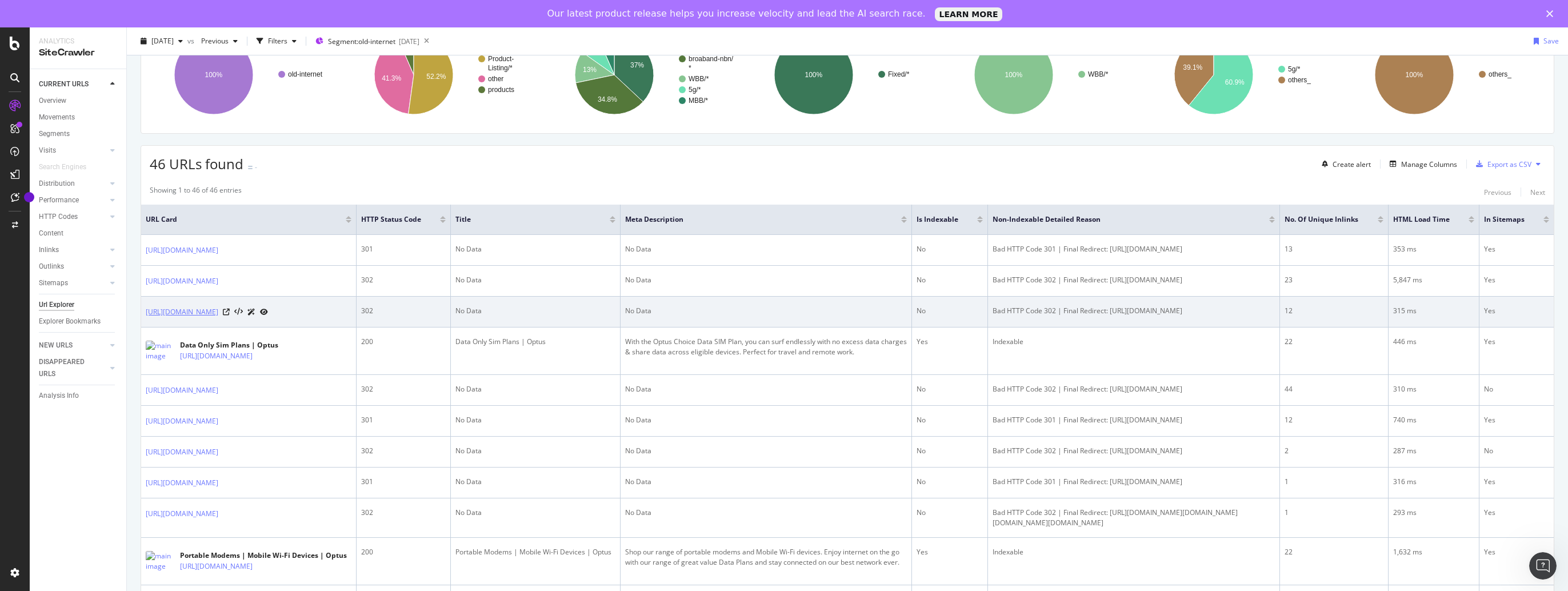
drag, startPoint x: 139, startPoint y: 331, endPoint x: 180, endPoint y: 346, distance: 43.7
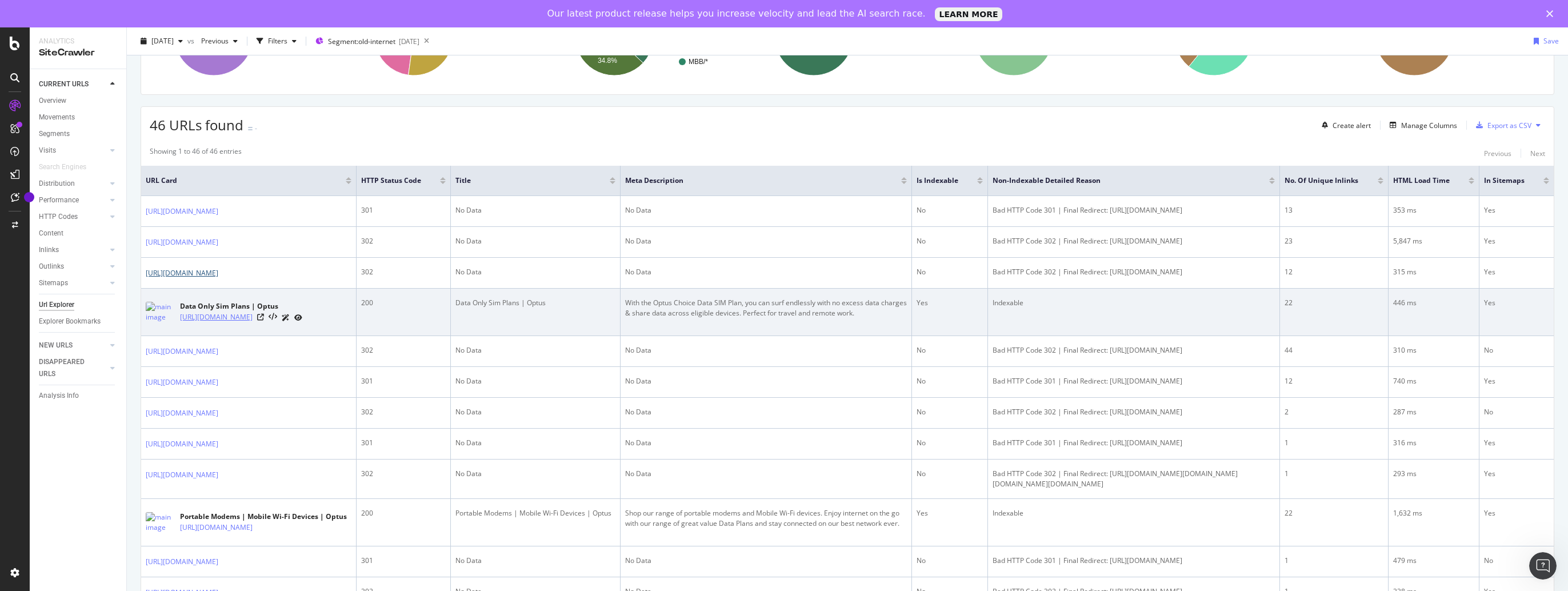
scroll to position [171, 0]
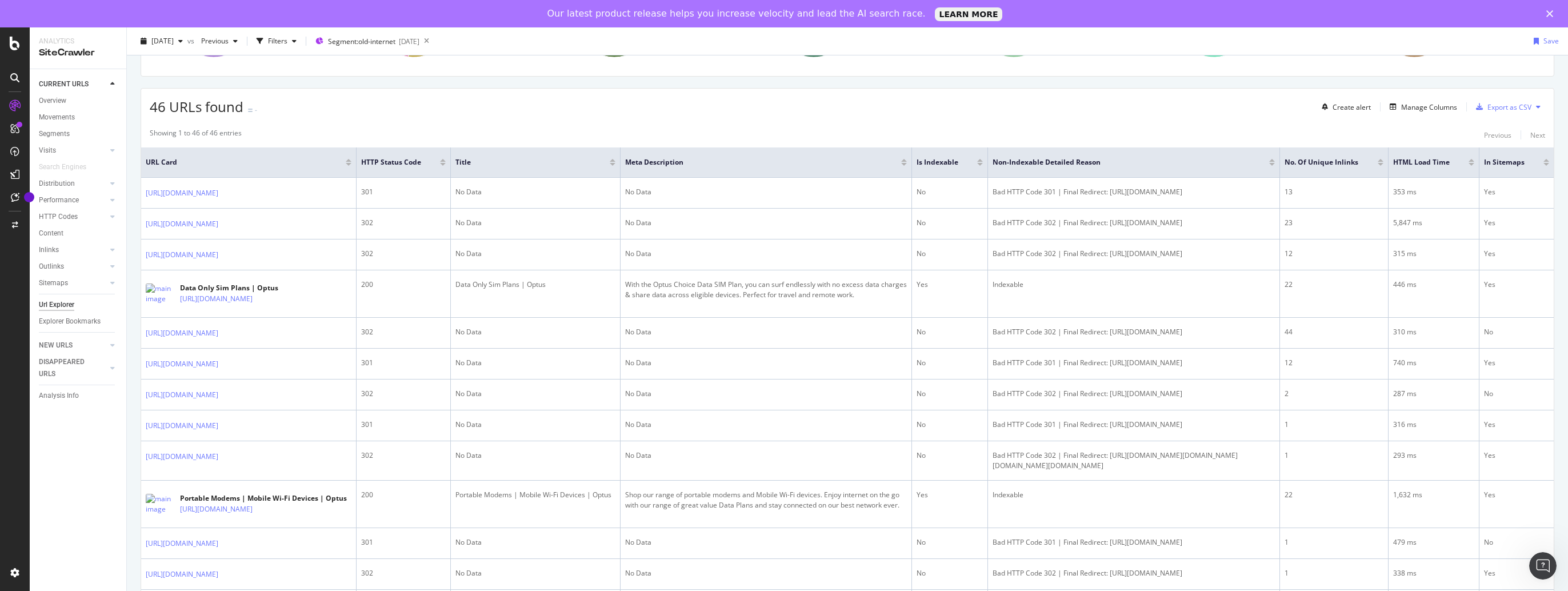
click at [102, 433] on div "CURRENT URLS Overview Movements Segments Visits Analysis Orphan URLs Search Eng…" at bounding box center [78, 343] width 97 height 549
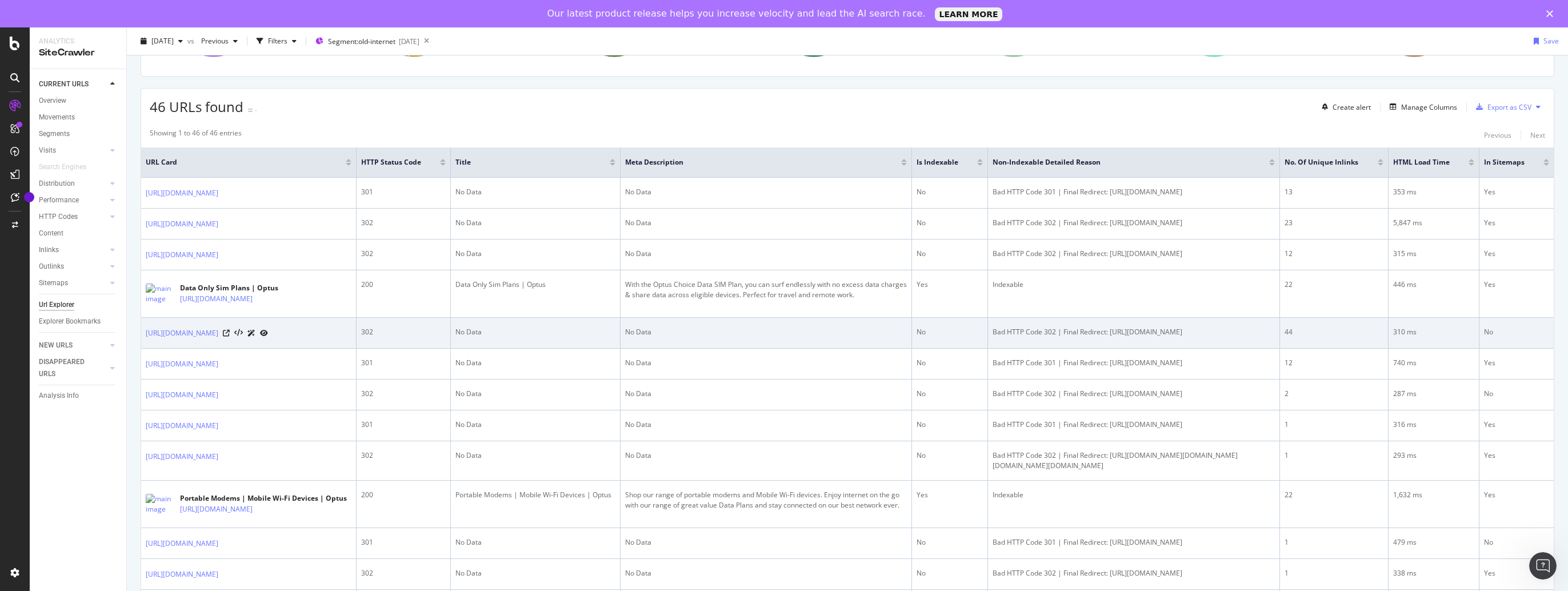
drag, startPoint x: 136, startPoint y: 368, endPoint x: 329, endPoint y: 362, distance: 193.1
drag, startPoint x: 329, startPoint y: 362, endPoint x: 384, endPoint y: 380, distance: 57.9
click at [356, 349] on td "[URL][DOMAIN_NAME]" at bounding box center [249, 333] width 215 height 31
drag, startPoint x: 353, startPoint y: 378, endPoint x: 146, endPoint y: 369, distance: 207.2
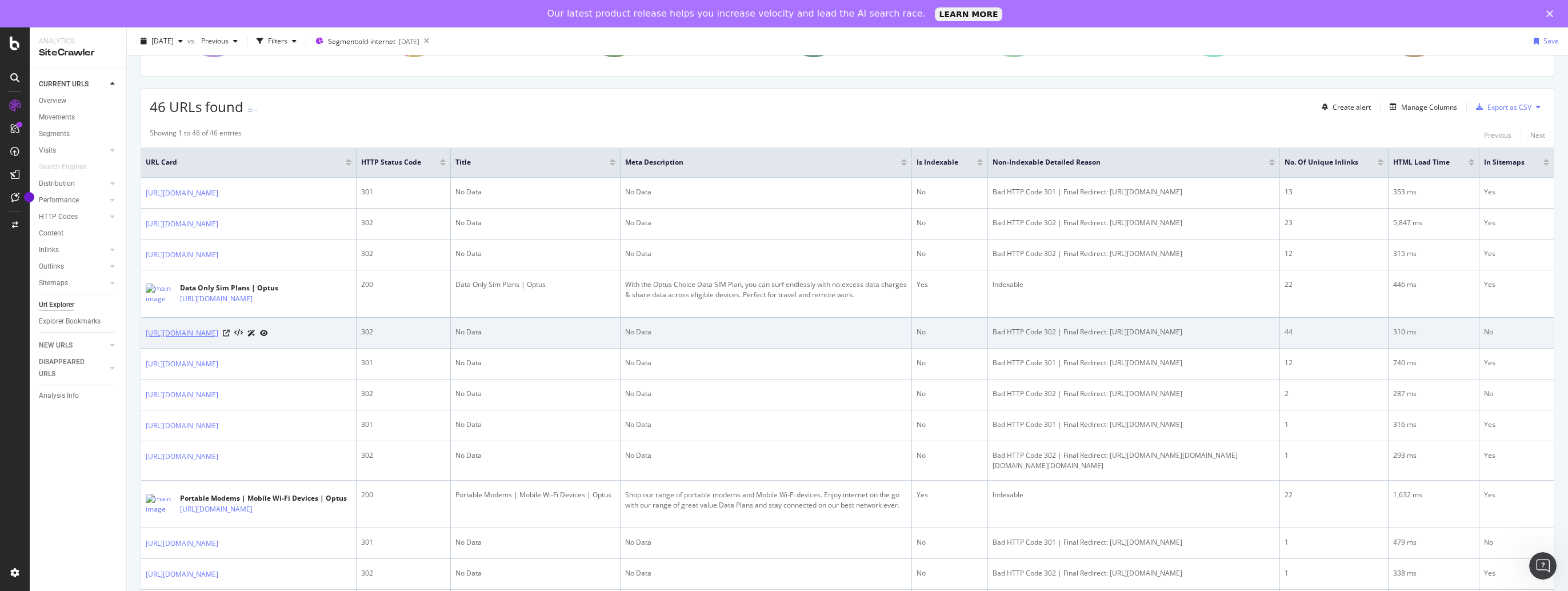
click at [146, 349] on td "[URL][DOMAIN_NAME]" at bounding box center [249, 333] width 215 height 31
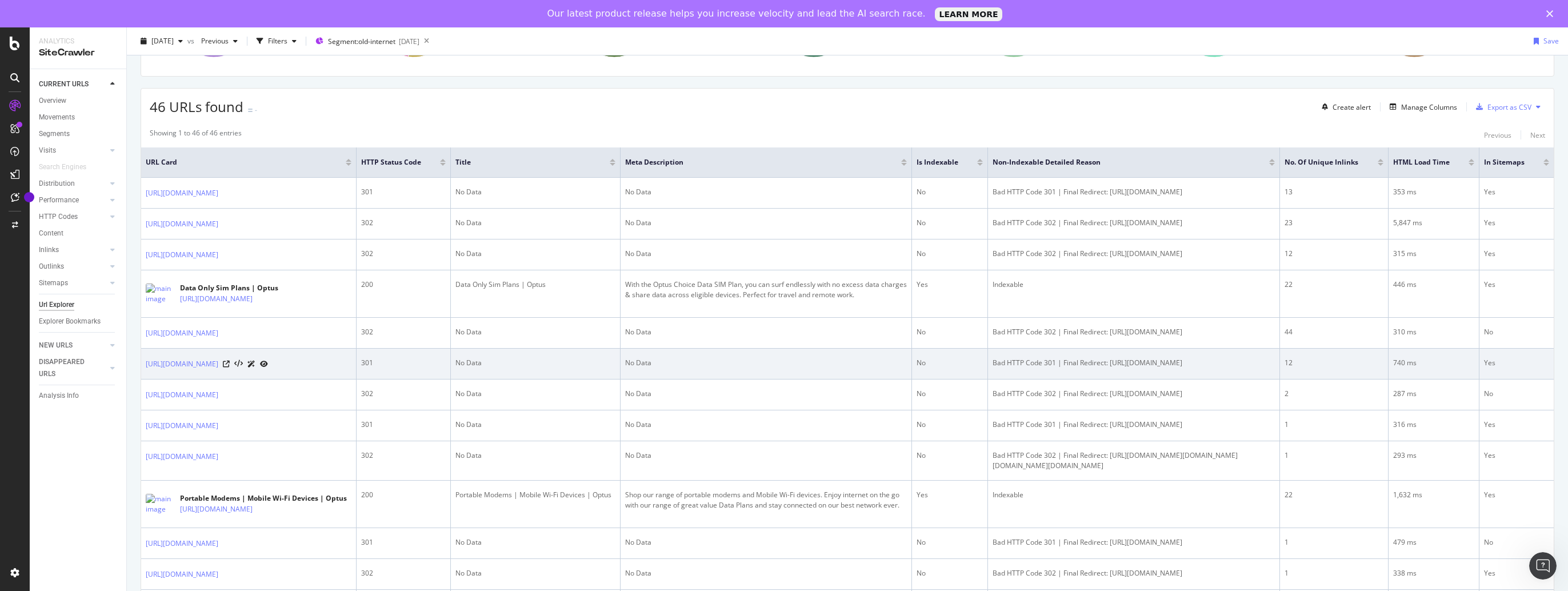
copy link "[URL][DOMAIN_NAME]"
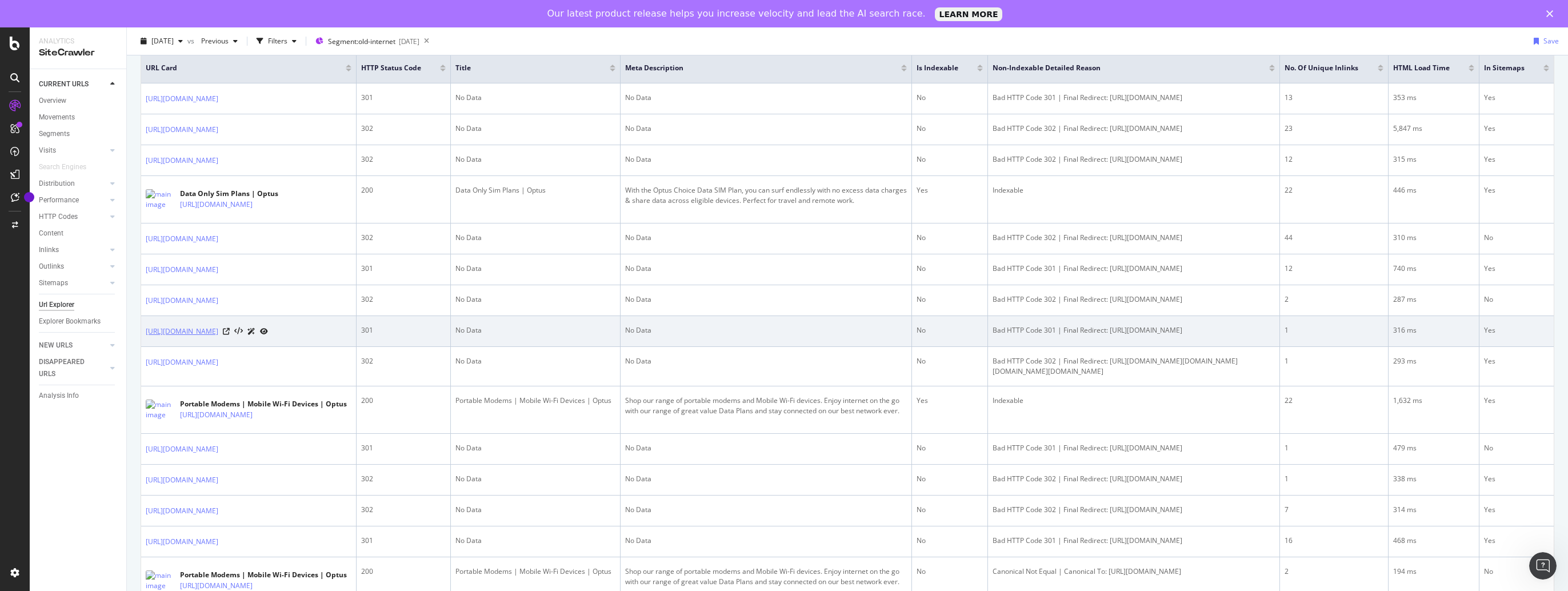
scroll to position [285, 0]
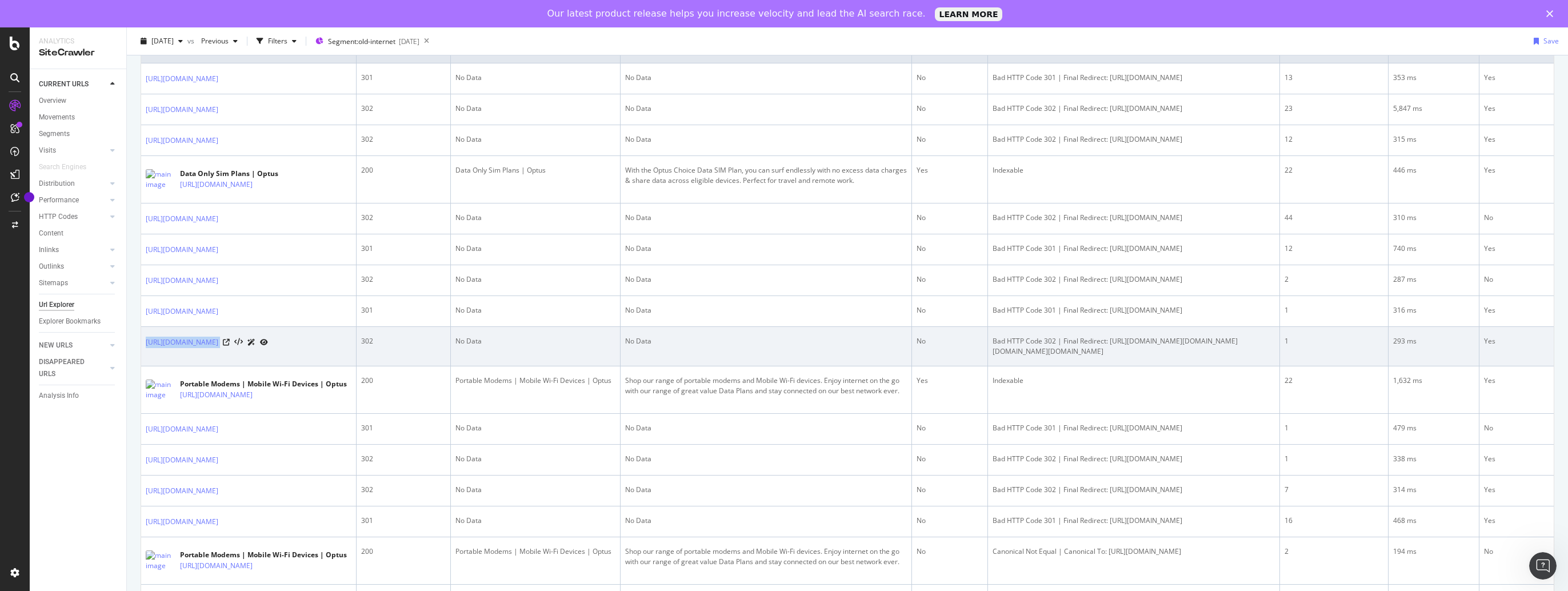
drag, startPoint x: 141, startPoint y: 416, endPoint x: 365, endPoint y: 406, distance: 224.2
click at [356, 366] on td "[URL][DOMAIN_NAME]" at bounding box center [249, 346] width 215 height 40
copy div "[URL][DOMAIN_NAME]"
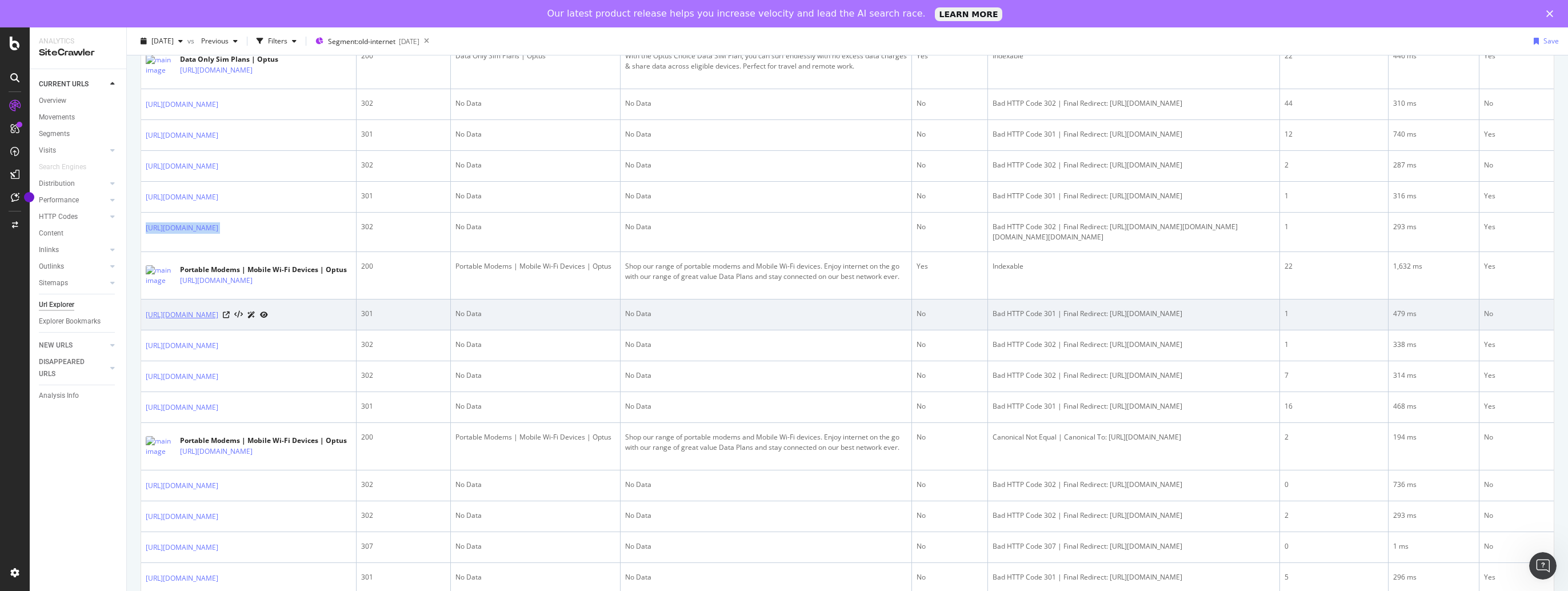
scroll to position [457, 0]
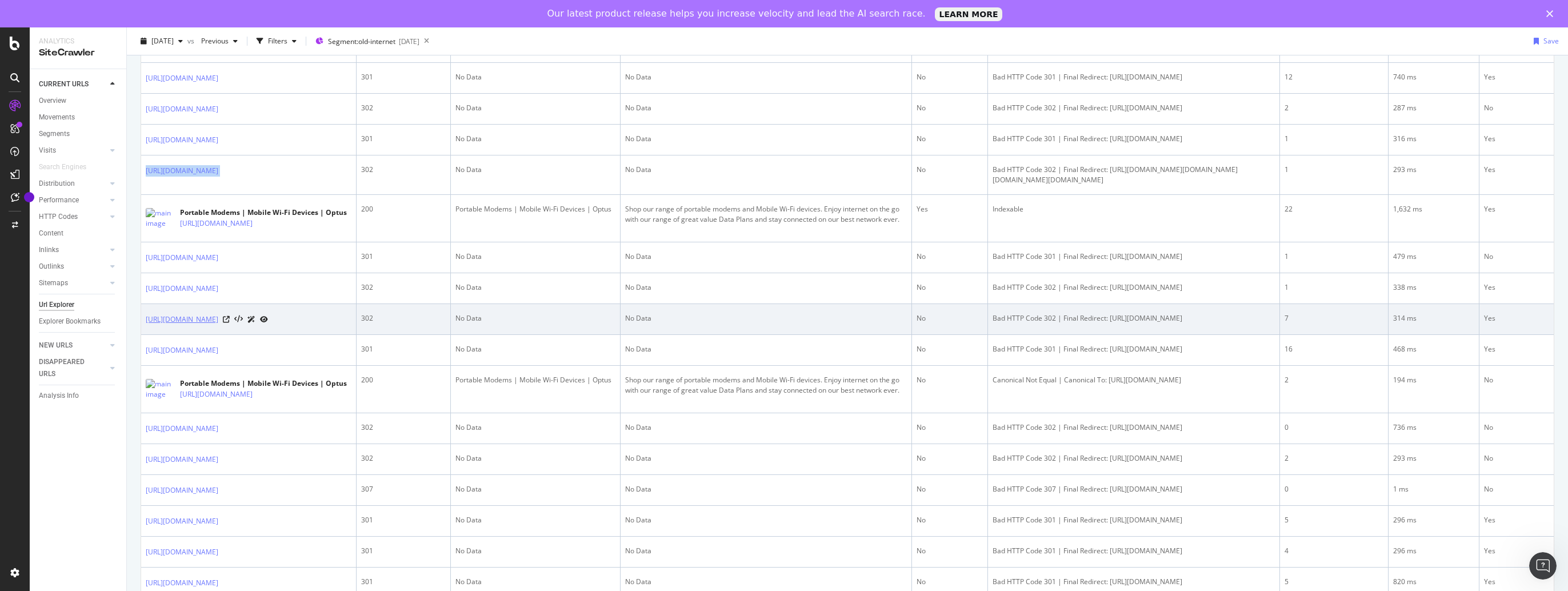
drag, startPoint x: 137, startPoint y: 444, endPoint x: 260, endPoint y: 442, distance: 123.0
click at [260, 442] on div "URLs Crawled By Botify By new_segments Chart (by Value) Table Expand Export as …" at bounding box center [847, 546] width 1441 height 1811
drag, startPoint x: 260, startPoint y: 442, endPoint x: 201, endPoint y: 461, distance: 62.0
click at [201, 335] on td "[URL][DOMAIN_NAME]" at bounding box center [249, 320] width 215 height 31
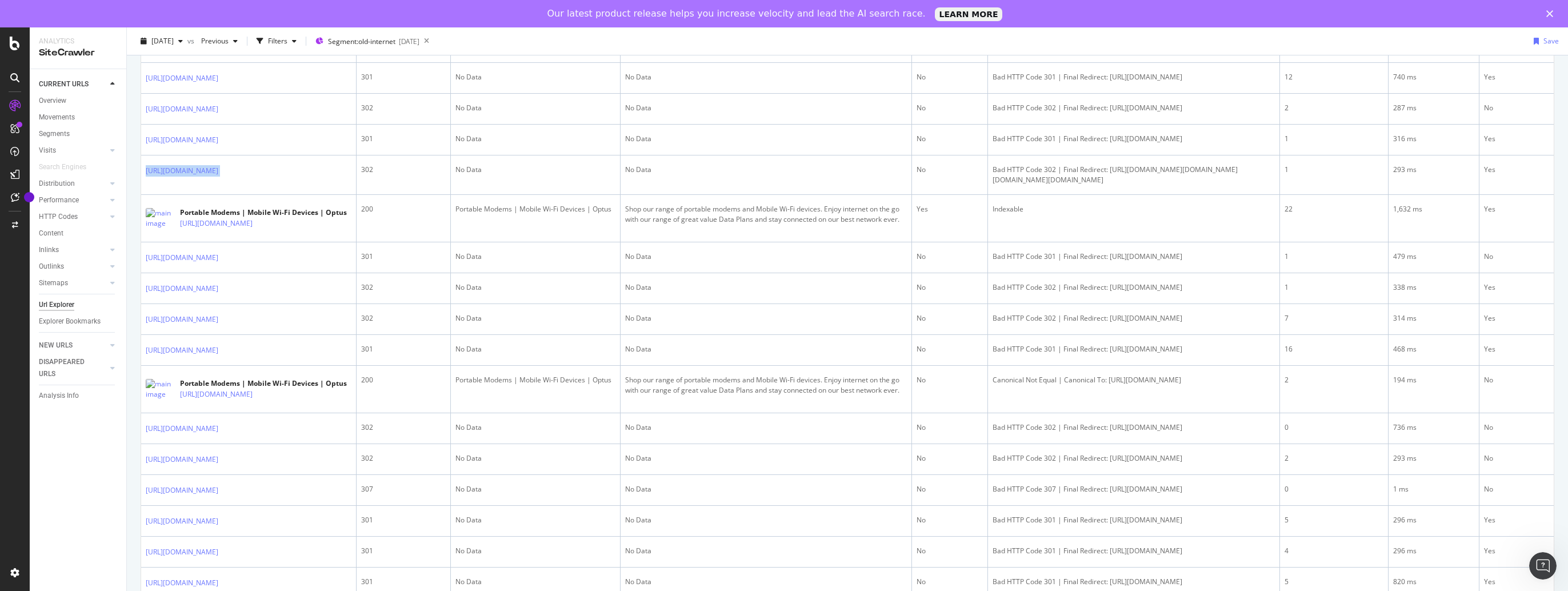
click at [132, 444] on div "URLs Crawled By Botify By new_segments Chart (by Value) Table Expand Export as …" at bounding box center [847, 546] width 1441 height 1811
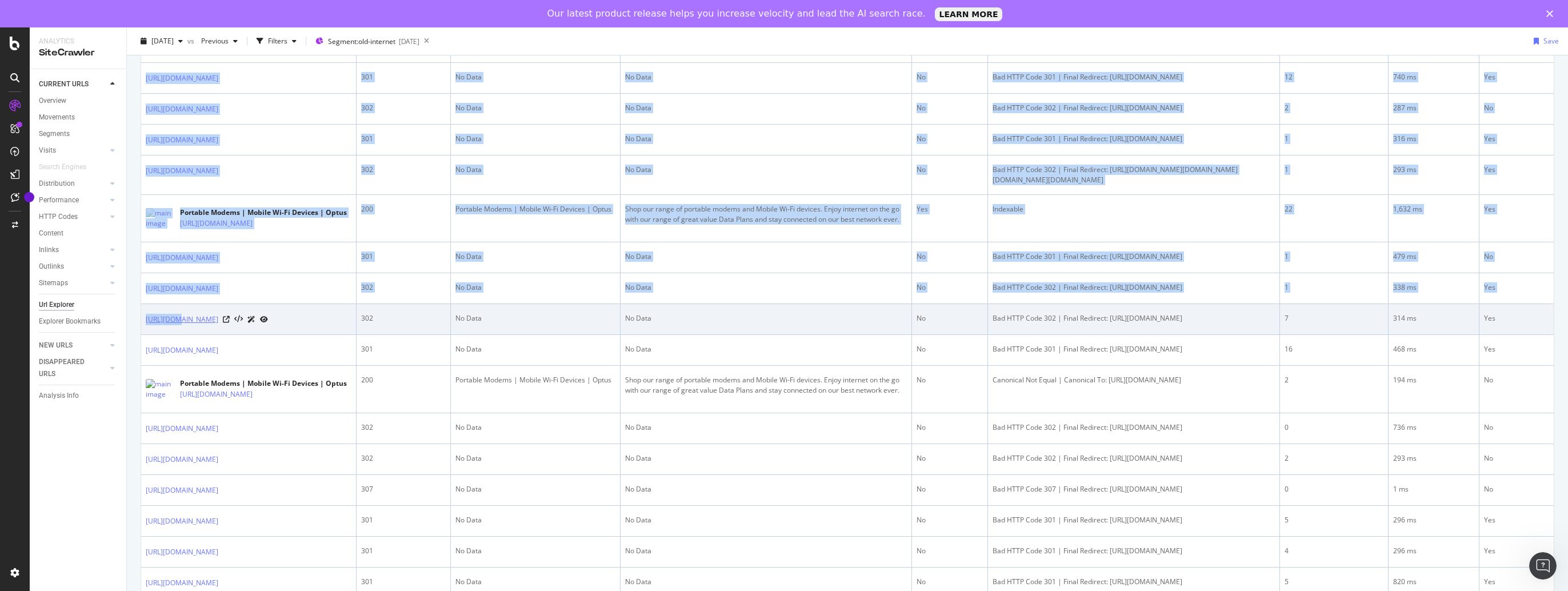
drag, startPoint x: 130, startPoint y: 441, endPoint x: 174, endPoint y: 442, distance: 44.0
click at [174, 442] on div "URLs Crawled By Botify By new_segments Chart (by Value) Table Expand Export as …" at bounding box center [847, 546] width 1441 height 1811
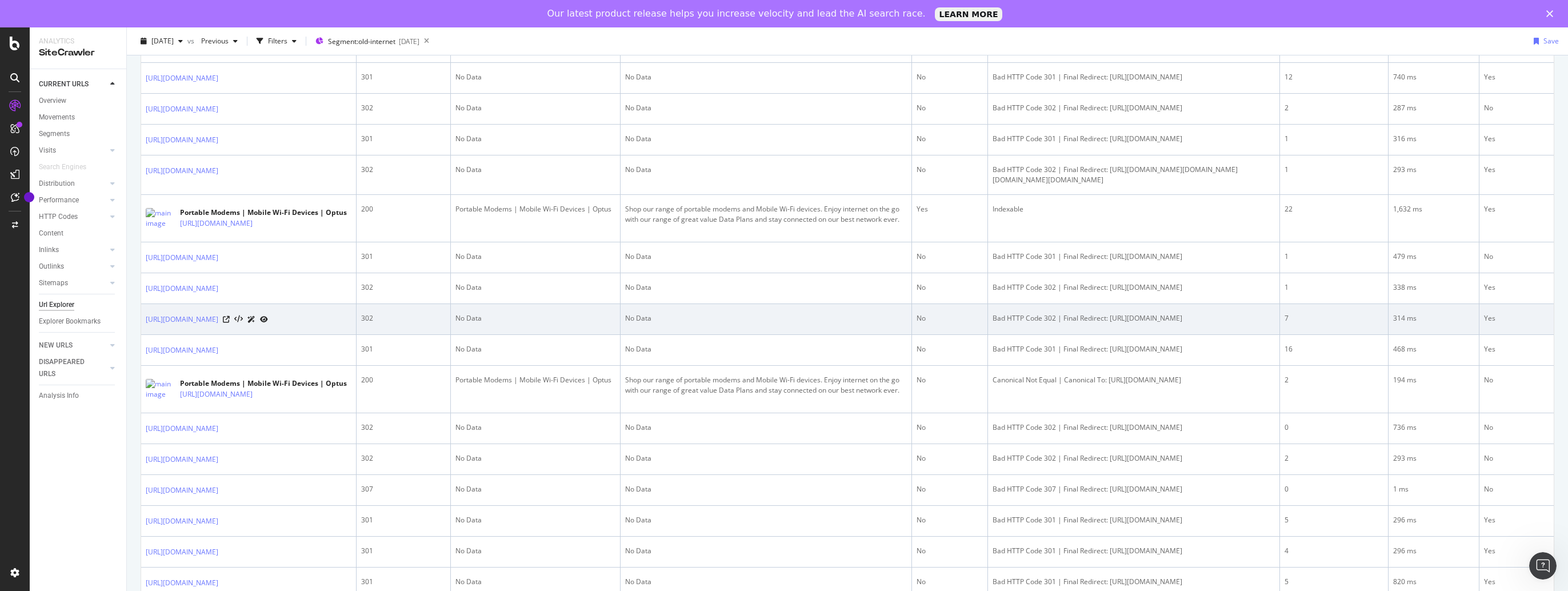
click at [356, 335] on td "[URL][DOMAIN_NAME]" at bounding box center [249, 320] width 215 height 31
drag, startPoint x: 347, startPoint y: 441, endPoint x: 143, endPoint y: 441, distance: 204.0
click at [143, 335] on td "[URL][DOMAIN_NAME]" at bounding box center [249, 320] width 215 height 31
copy div "[URL][DOMAIN_NAME]"
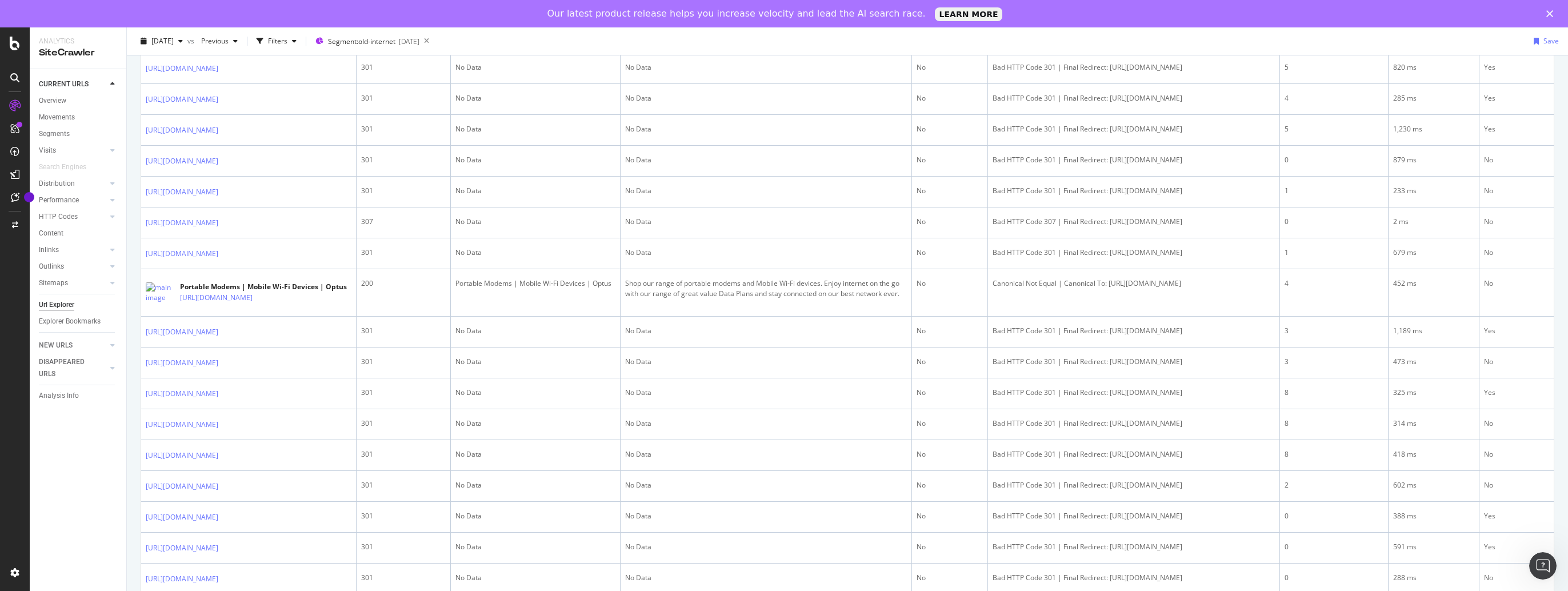
scroll to position [1085, 0]
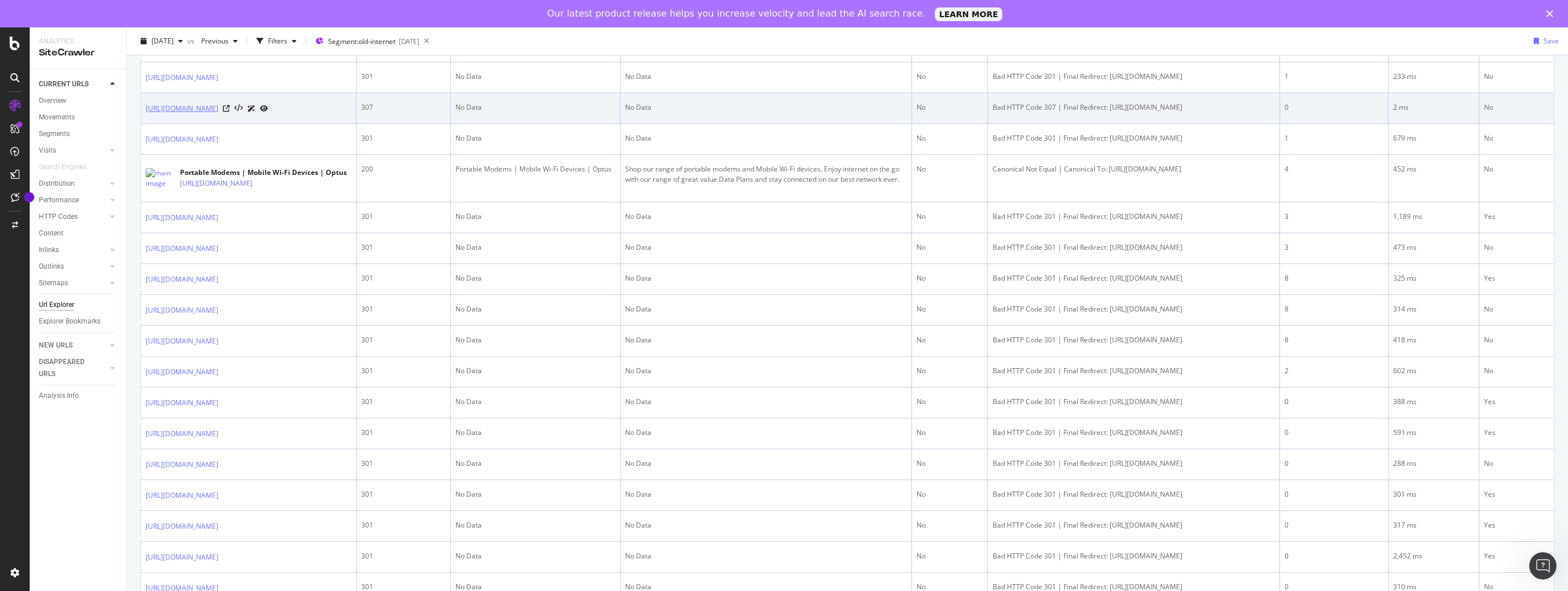
drag, startPoint x: 135, startPoint y: 368, endPoint x: 178, endPoint y: 385, distance: 46.2
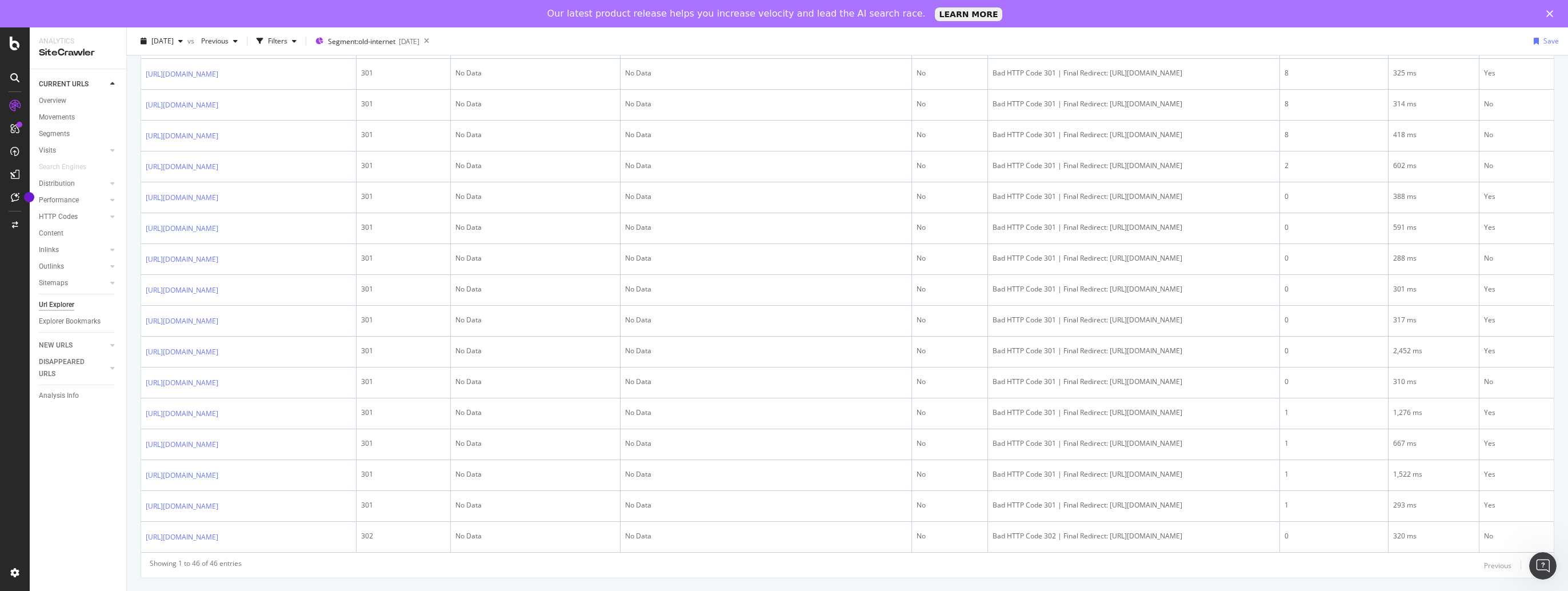
scroll to position [1746, 0]
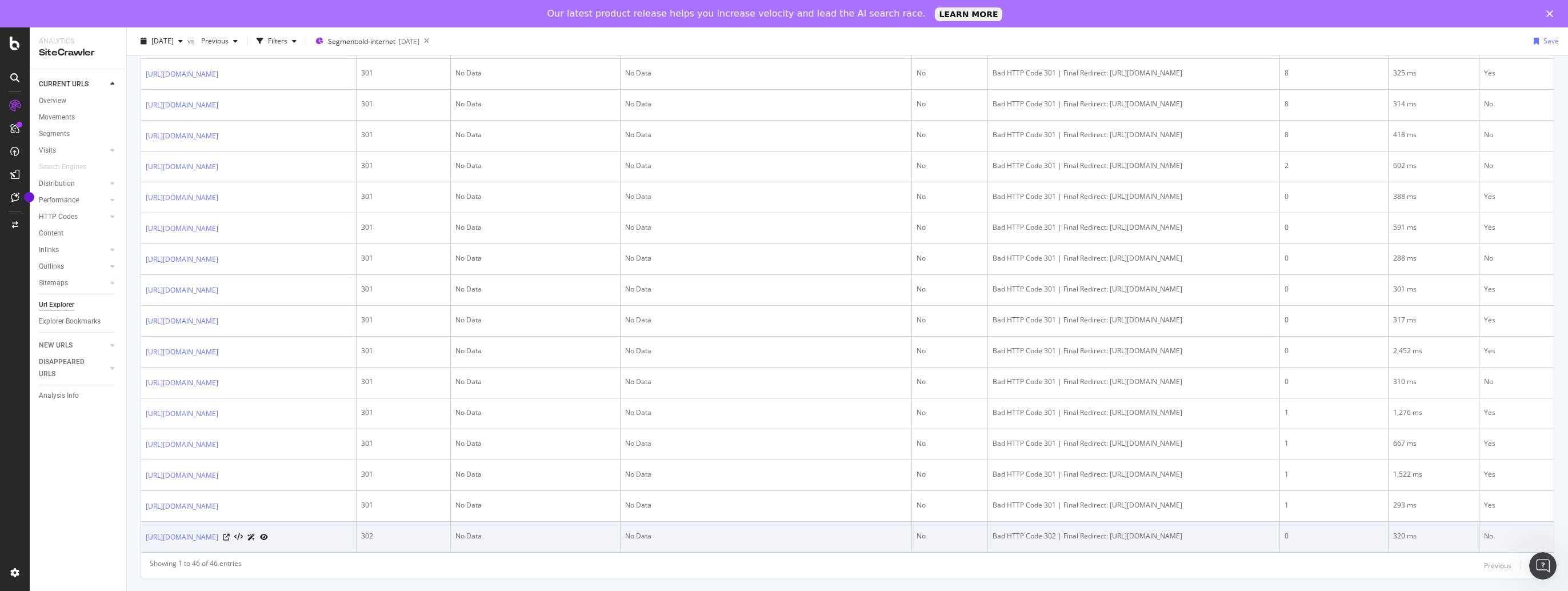
drag, startPoint x: 142, startPoint y: 522, endPoint x: 356, endPoint y: 518, distance: 214.0
click at [356, 521] on td "[URL][DOMAIN_NAME]" at bounding box center [249, 537] width 215 height 31
copy link "[URL][DOMAIN_NAME]"
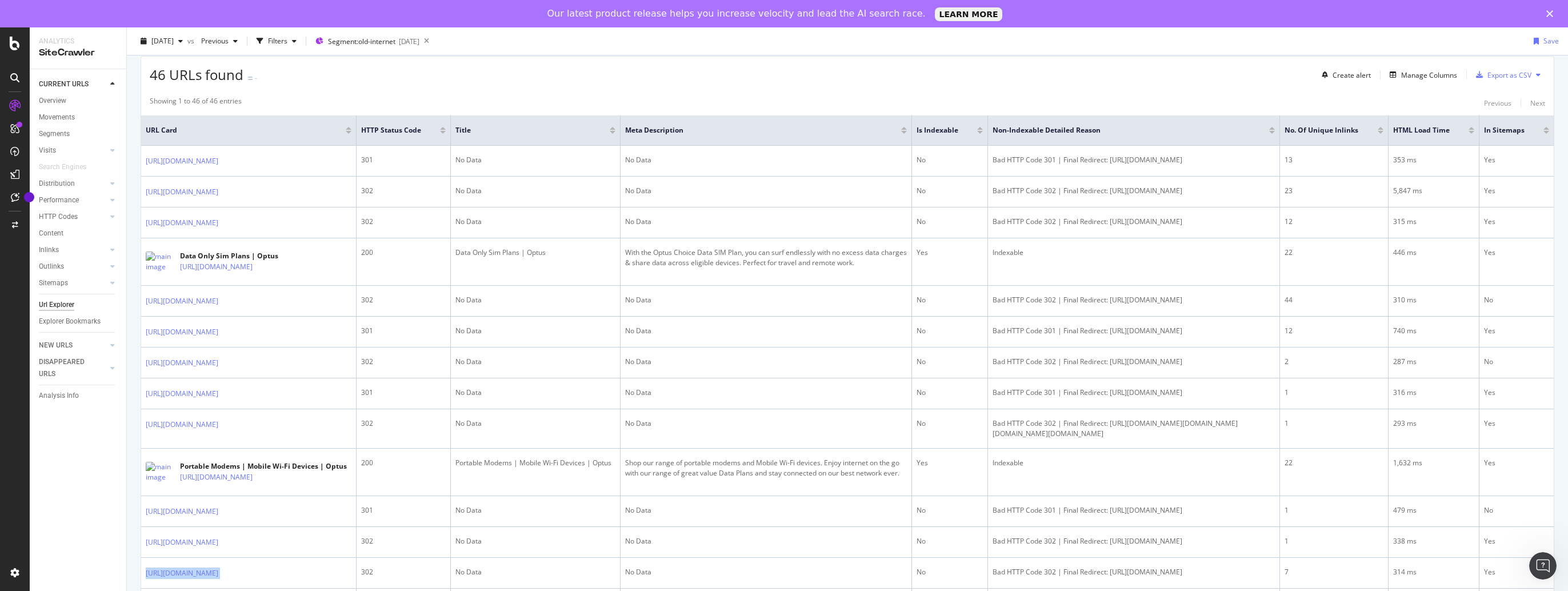
scroll to position [0, 0]
